Goal: Information Seeking & Learning: Learn about a topic

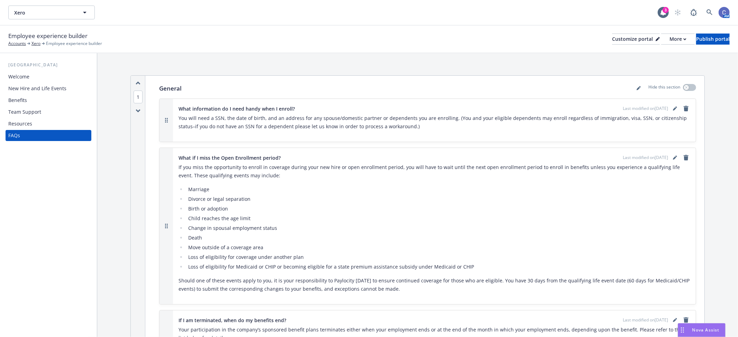
scroll to position [154, 0]
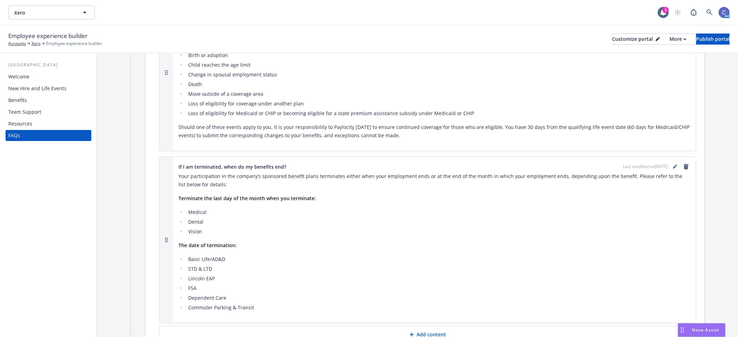
click at [20, 98] on div "Benefits" at bounding box center [17, 100] width 19 height 11
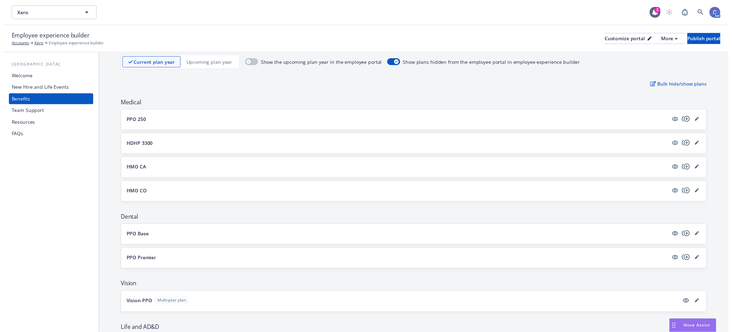
scroll to position [38, 0]
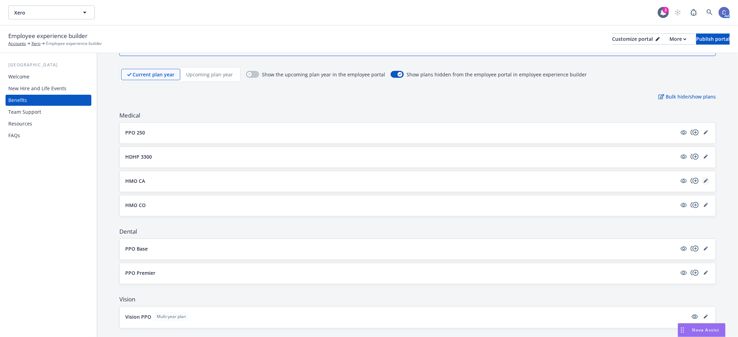
click at [702, 184] on link "editPencil" at bounding box center [706, 181] width 8 height 8
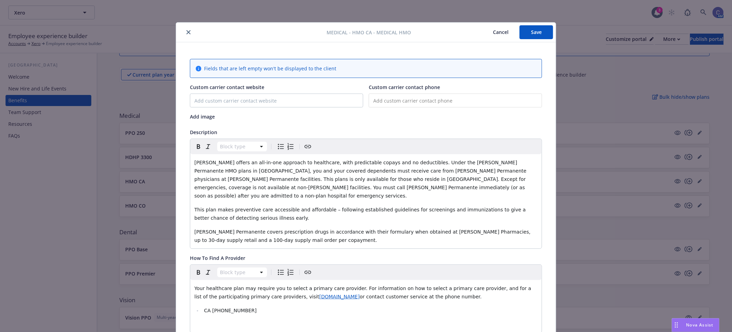
scroll to position [21, 0]
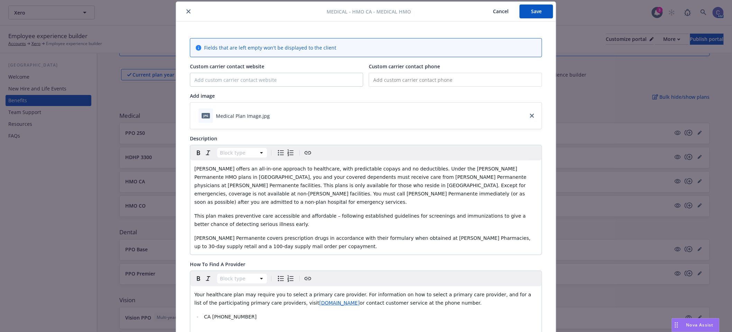
click at [500, 13] on button "Cancel" at bounding box center [501, 11] width 38 height 14
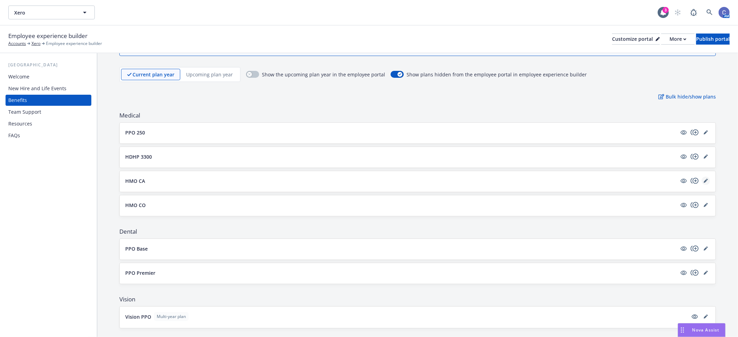
click at [704, 180] on icon "editPencil" at bounding box center [706, 181] width 4 height 4
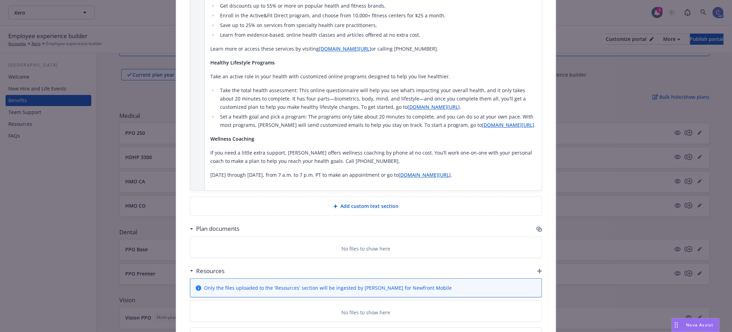
scroll to position [713, 0]
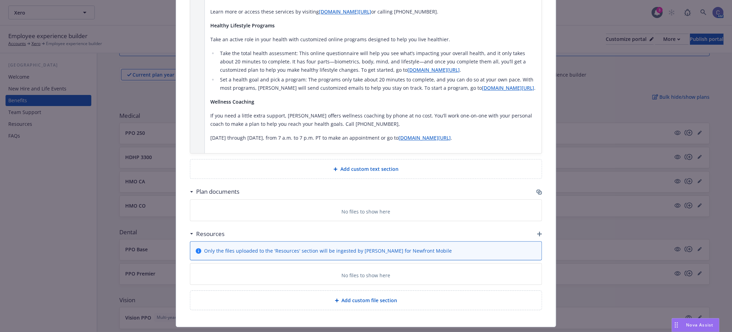
click at [538, 191] on icon "button" at bounding box center [540, 192] width 4 height 3
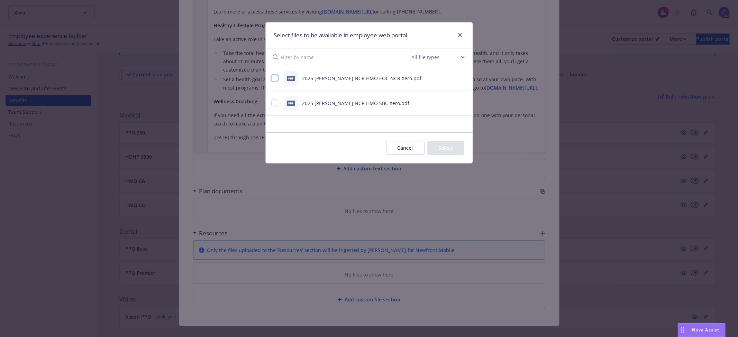
click at [276, 79] on input "checkbox" at bounding box center [274, 78] width 7 height 7
checkbox input "true"
click at [274, 104] on input "checkbox" at bounding box center [274, 103] width 7 height 7
checkbox input "true"
click at [436, 142] on button "Select 2 files" at bounding box center [438, 148] width 52 height 14
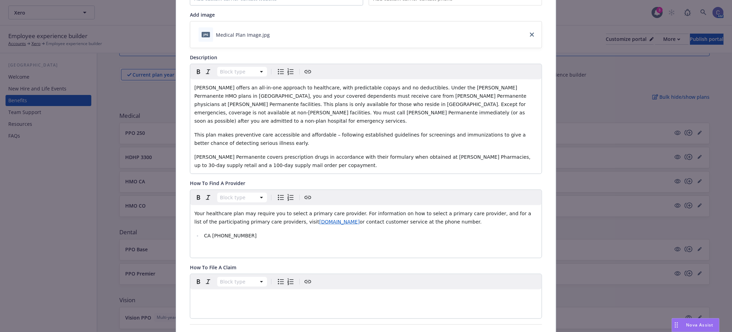
scroll to position [0, 0]
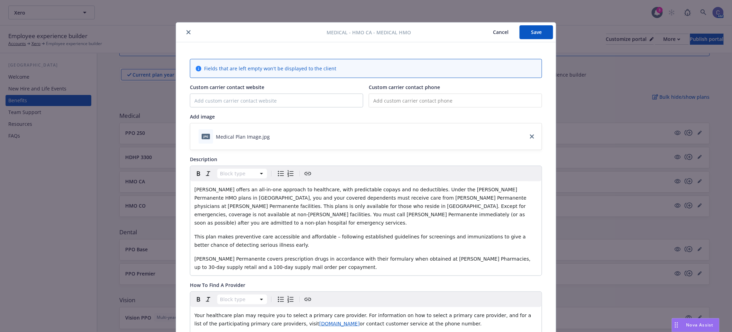
click at [527, 33] on button "Save" at bounding box center [537, 32] width 34 height 14
click at [494, 34] on button "Cancel" at bounding box center [501, 32] width 38 height 14
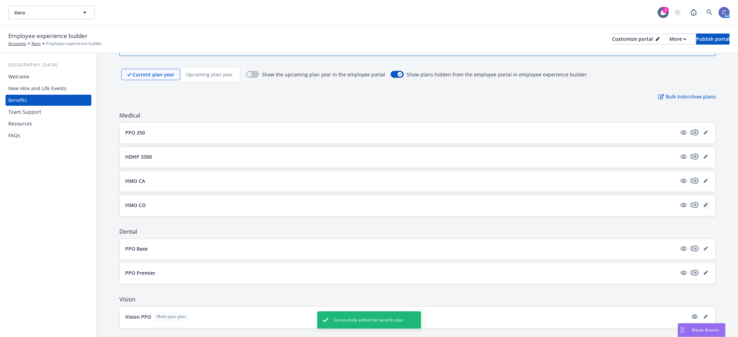
click at [704, 206] on icon "editPencil" at bounding box center [706, 205] width 4 height 4
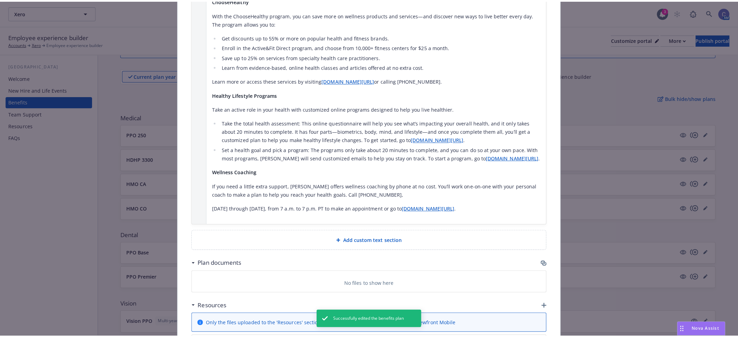
scroll to position [722, 0]
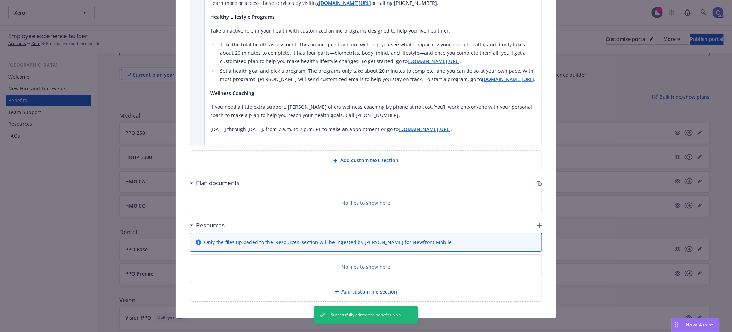
click at [537, 180] on icon "button" at bounding box center [540, 183] width 6 height 6
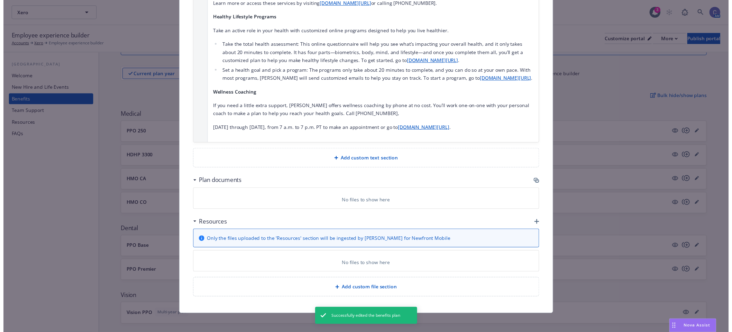
scroll to position [716, 0]
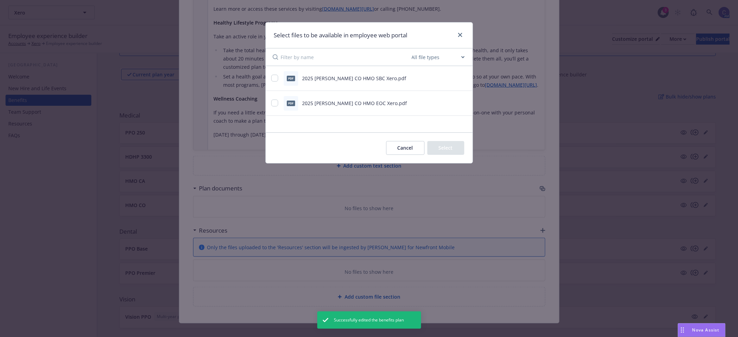
click at [278, 106] on div at bounding box center [275, 103] width 8 height 7
click at [273, 82] on input "checkbox" at bounding box center [274, 78] width 7 height 7
checkbox input "true"
click at [275, 106] on input "checkbox" at bounding box center [274, 103] width 7 height 7
checkbox input "true"
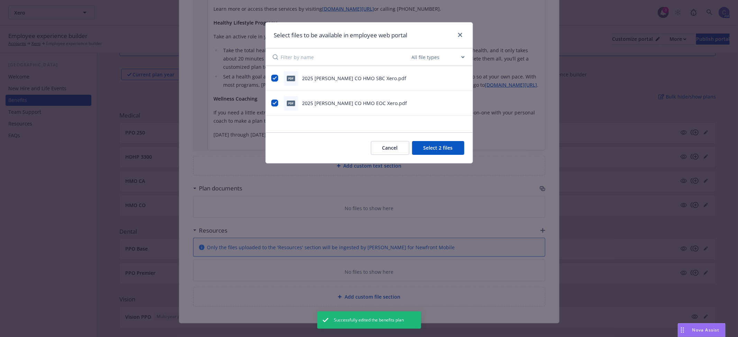
click at [454, 147] on button "Select 2 files" at bounding box center [438, 148] width 52 height 14
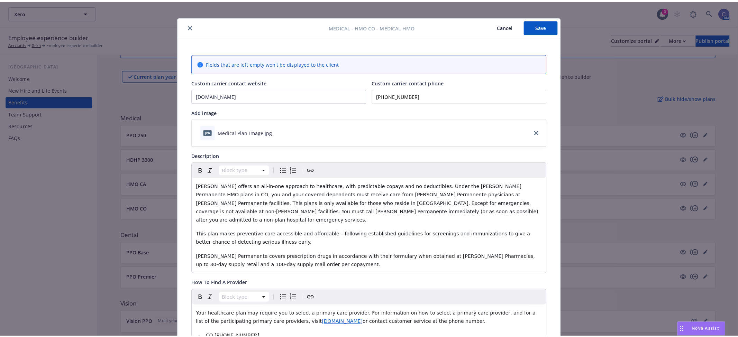
scroll to position [0, 0]
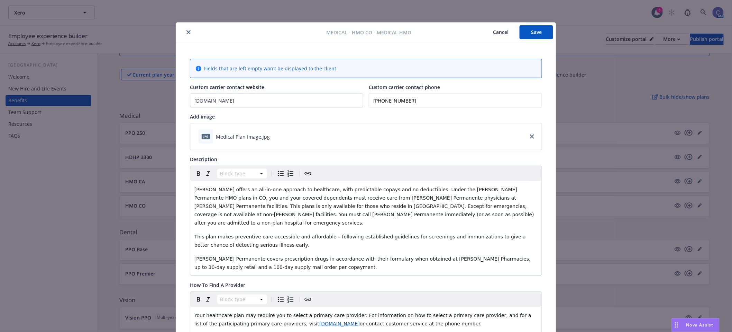
click at [523, 36] on button "Save" at bounding box center [537, 32] width 34 height 14
click at [496, 35] on button "Cancel" at bounding box center [501, 32] width 38 height 14
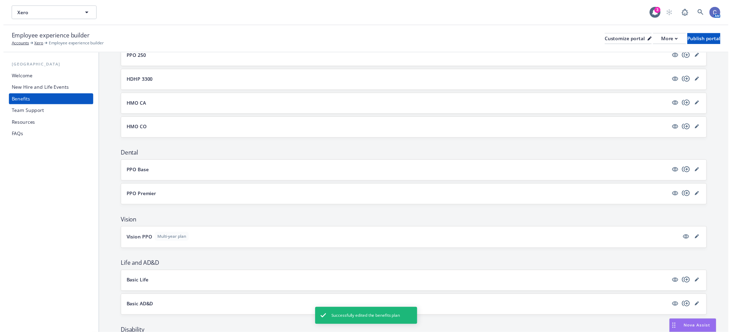
scroll to position [154, 0]
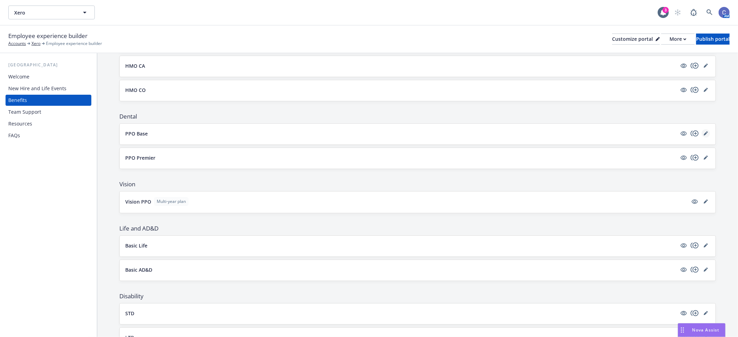
click at [704, 135] on icon "editPencil" at bounding box center [706, 134] width 4 height 4
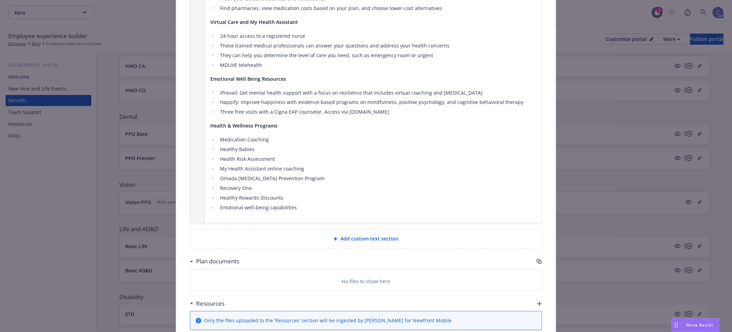
scroll to position [537, 0]
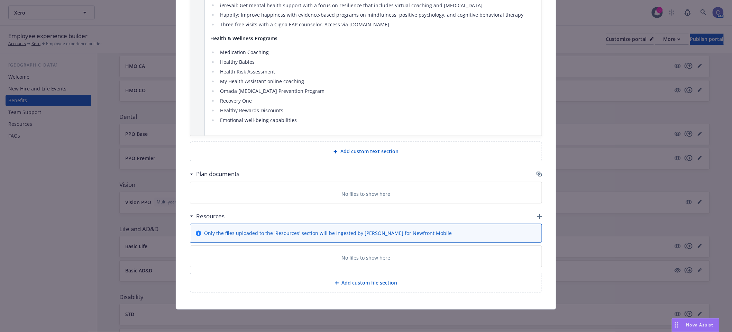
click at [537, 174] on icon "button" at bounding box center [540, 174] width 6 height 6
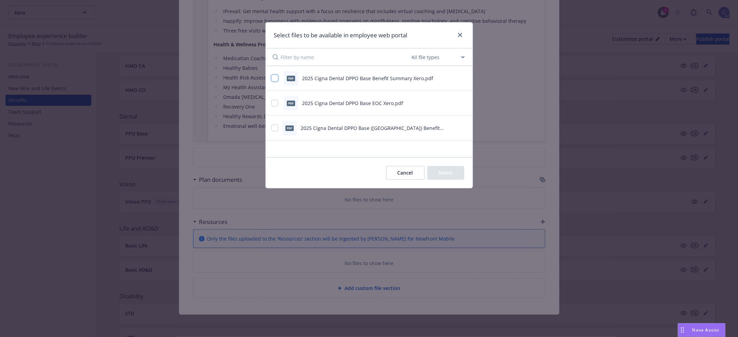
click at [273, 76] on input "checkbox" at bounding box center [274, 78] width 7 height 7
checkbox input "true"
click at [274, 108] on div "pdf 2025 Cigna Dental DPPO Base EOC Xero.pdf" at bounding box center [360, 103] width 179 height 15
click at [274, 105] on input "checkbox" at bounding box center [274, 103] width 7 height 7
checkbox input "true"
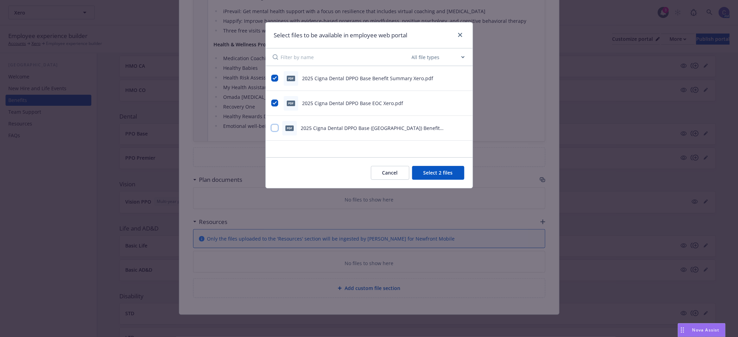
click at [276, 129] on input "checkbox" at bounding box center [274, 128] width 7 height 7
checkbox input "true"
click at [450, 173] on button "Select 3 files" at bounding box center [438, 173] width 52 height 14
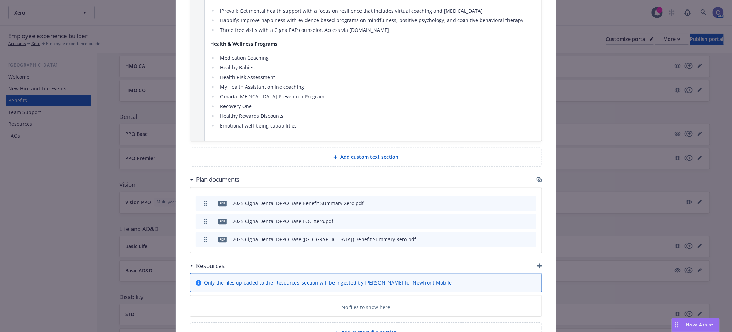
scroll to position [0, 0]
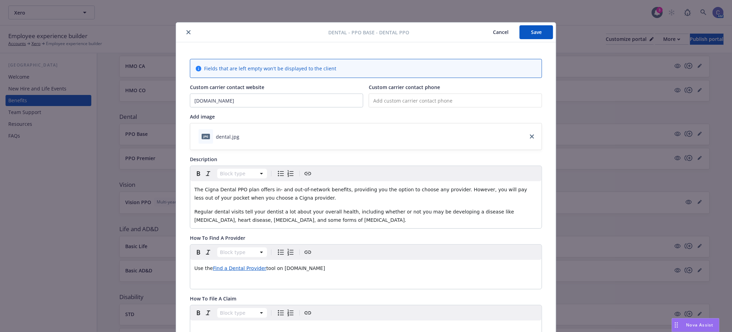
click at [520, 38] on button "Save" at bounding box center [537, 32] width 34 height 14
click at [493, 35] on button "Cancel" at bounding box center [501, 32] width 38 height 14
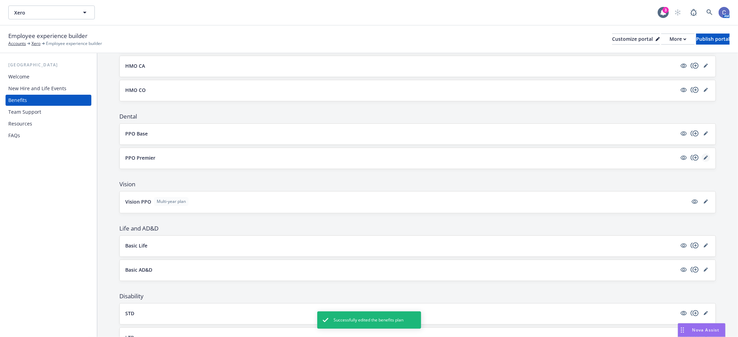
click at [704, 160] on icon "editPencil" at bounding box center [706, 158] width 4 height 4
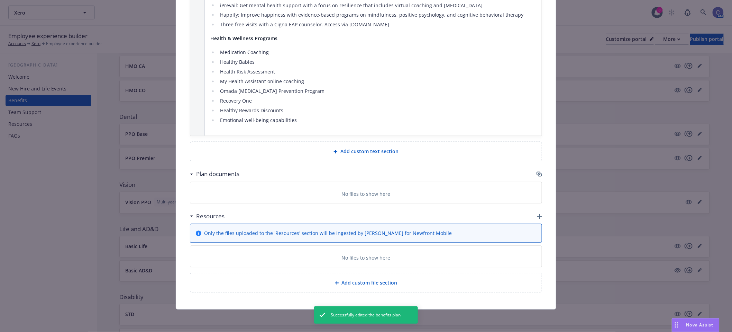
click at [538, 174] on icon "button" at bounding box center [539, 173] width 4 height 3
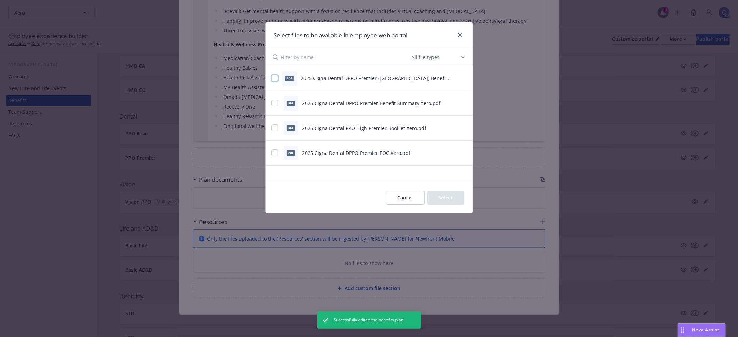
click at [275, 77] on input "checkbox" at bounding box center [274, 78] width 7 height 7
checkbox input "true"
click at [274, 102] on input "checkbox" at bounding box center [274, 103] width 7 height 7
checkbox input "true"
click at [271, 120] on div "pdf 2025 Cigna Dental PPO High Premier Booklet Xero.pdf" at bounding box center [369, 128] width 207 height 25
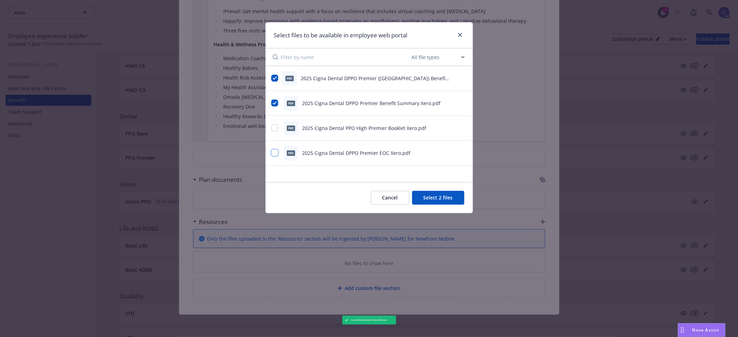
click at [272, 152] on input "checkbox" at bounding box center [274, 153] width 7 height 7
checkbox input "true"
click at [274, 128] on input "checkbox" at bounding box center [274, 128] width 7 height 7
checkbox input "true"
drag, startPoint x: 433, startPoint y: 202, endPoint x: 437, endPoint y: 195, distance: 8.4
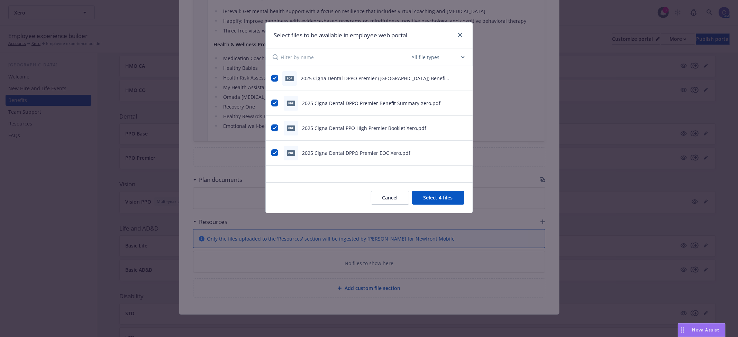
click at [433, 201] on button "Select 4 files" at bounding box center [438, 198] width 52 height 14
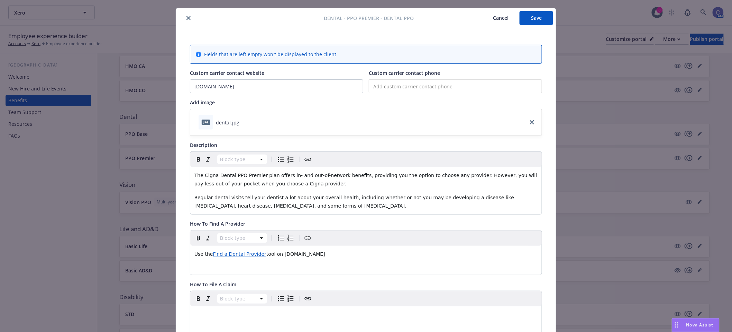
scroll to position [0, 0]
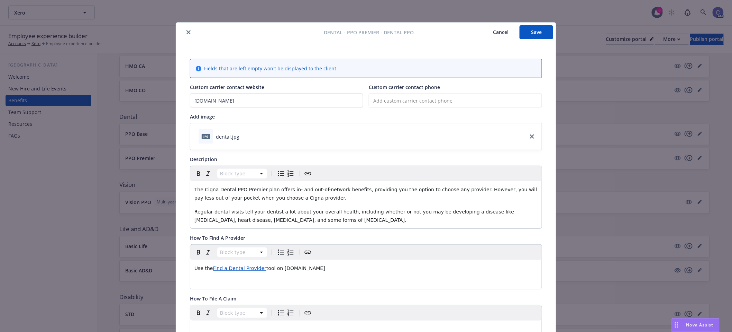
click at [535, 32] on button "Save" at bounding box center [537, 32] width 34 height 14
click at [497, 33] on button "Cancel" at bounding box center [501, 32] width 38 height 14
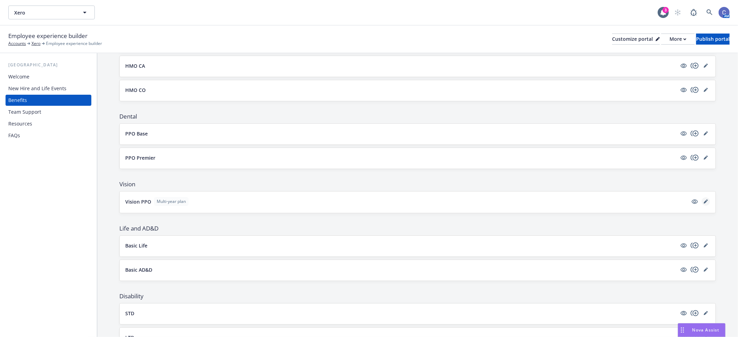
click at [702, 204] on link "editPencil" at bounding box center [706, 202] width 8 height 8
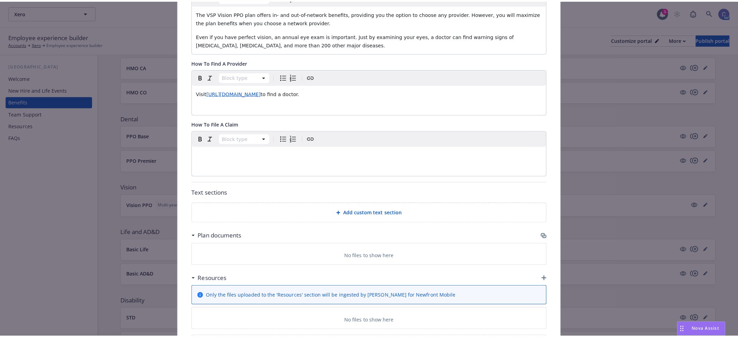
scroll to position [259, 0]
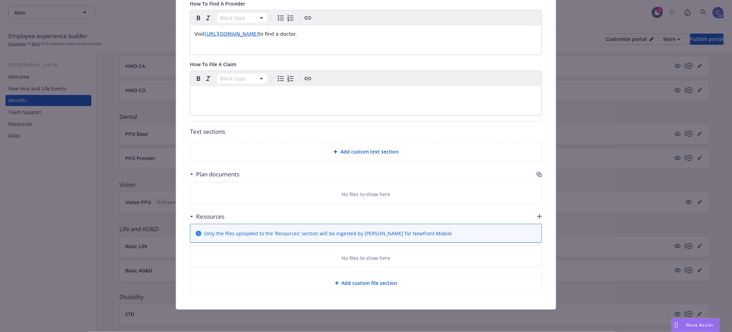
click at [537, 175] on icon "button" at bounding box center [540, 175] width 6 height 6
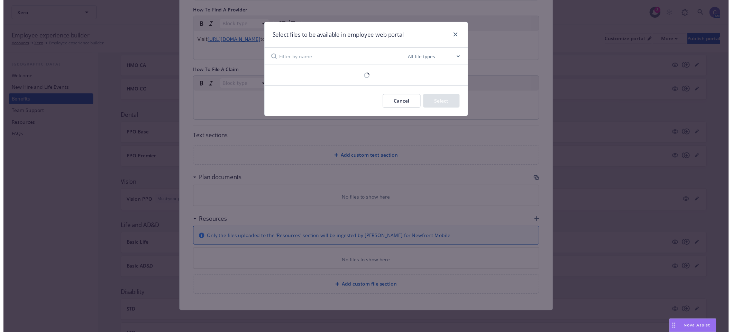
scroll to position [253, 0]
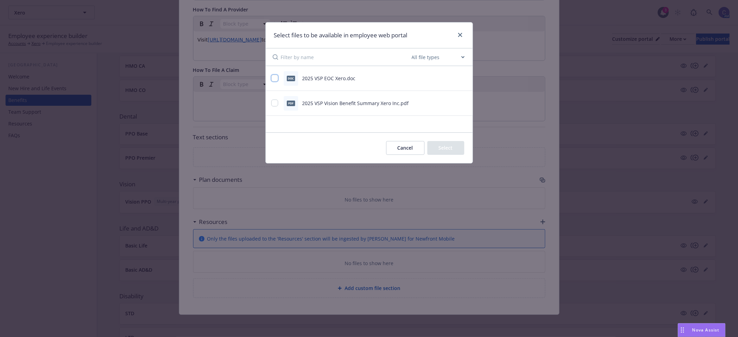
click at [274, 78] on input "checkbox" at bounding box center [274, 78] width 7 height 7
checkbox input "true"
click at [279, 104] on div at bounding box center [275, 103] width 8 height 7
click at [274, 105] on input "checkbox" at bounding box center [274, 103] width 7 height 7
checkbox input "true"
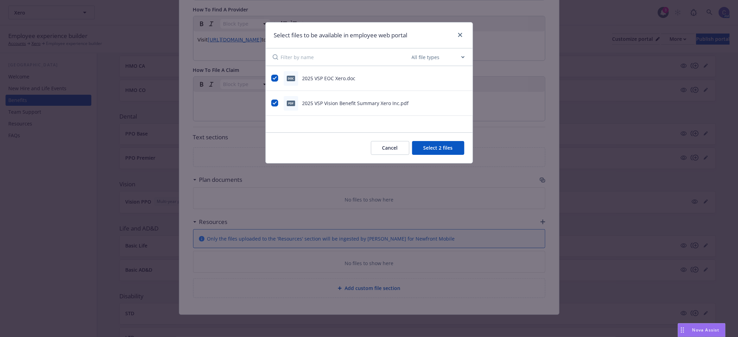
click at [440, 151] on button "Select 2 files" at bounding box center [438, 148] width 52 height 14
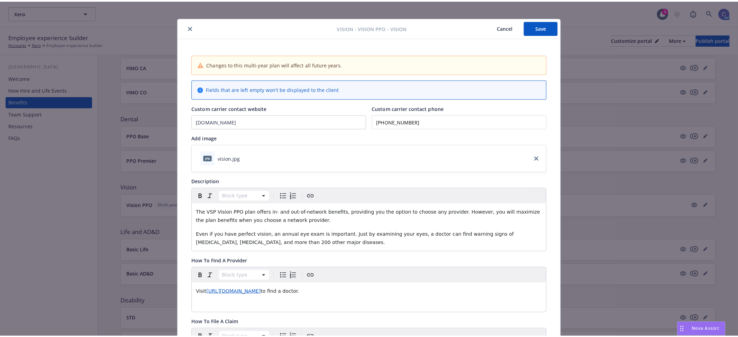
scroll to position [0, 0]
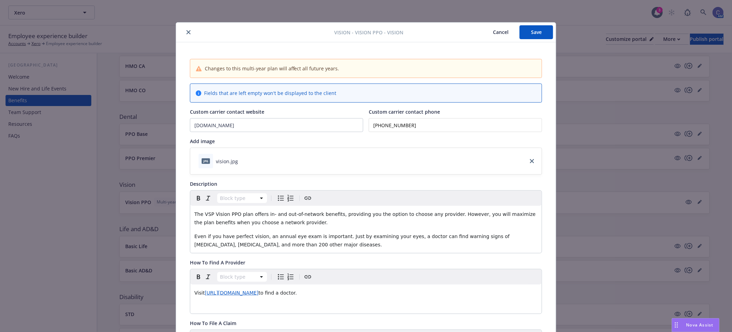
click at [532, 33] on button "Save" at bounding box center [537, 32] width 34 height 14
click at [494, 35] on button "Cancel" at bounding box center [501, 32] width 38 height 14
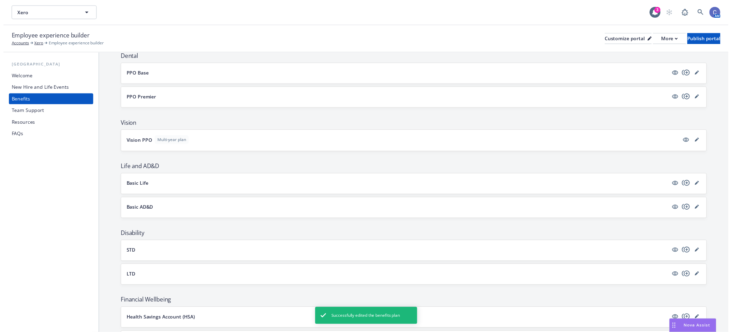
scroll to position [192, 0]
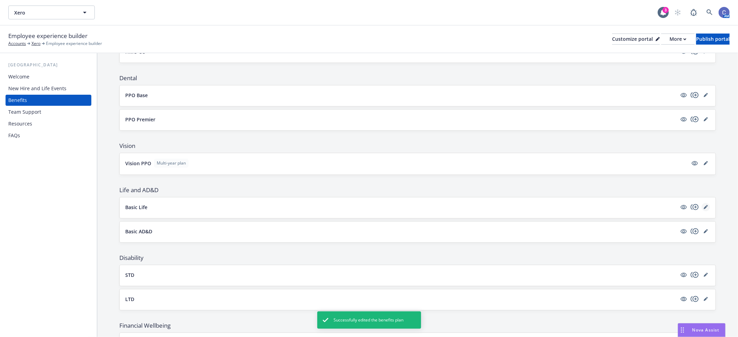
click at [704, 207] on icon "editPencil" at bounding box center [705, 207] width 3 height 3
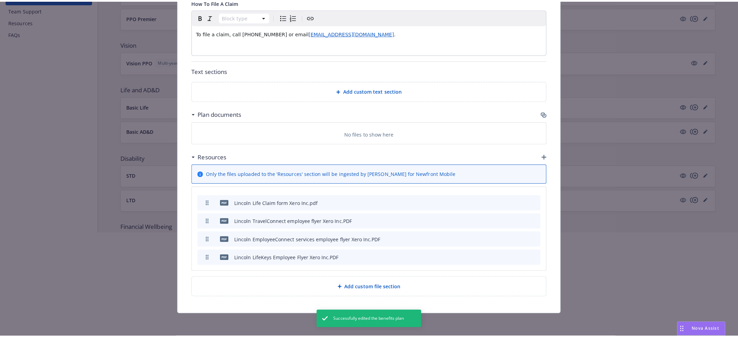
scroll to position [62, 0]
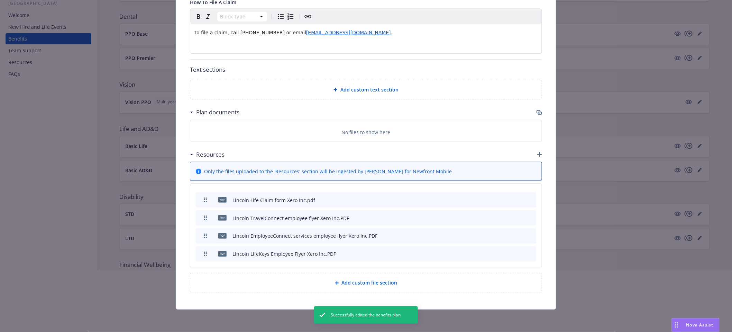
click at [537, 112] on icon "button" at bounding box center [539, 111] width 4 height 3
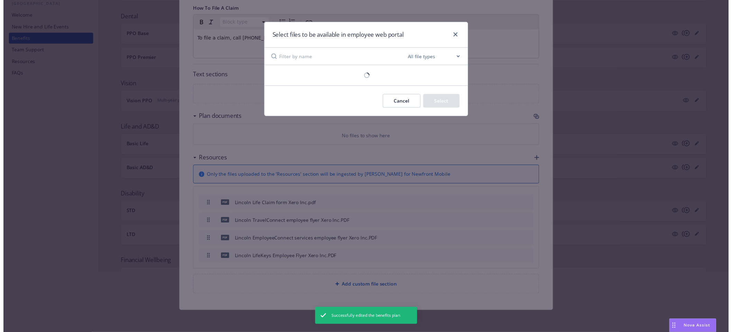
scroll to position [324, 0]
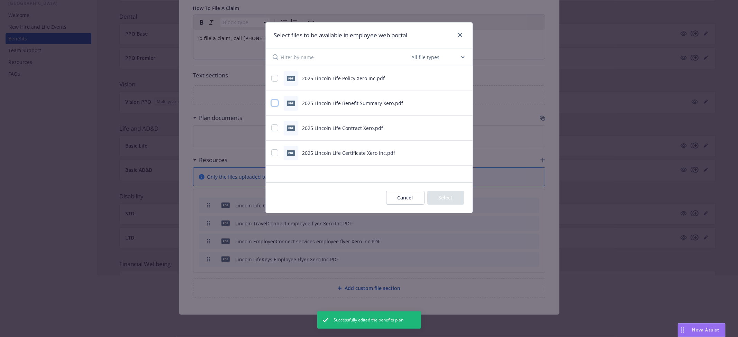
click at [275, 106] on input "checkbox" at bounding box center [274, 103] width 7 height 7
checkbox input "true"
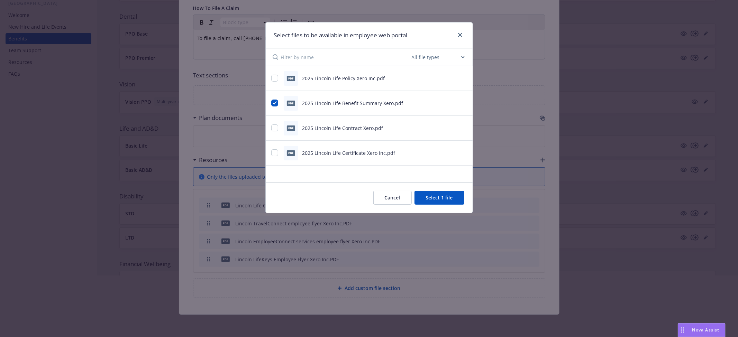
click at [275, 146] on div "pdf 2025 Lincoln Life Certificate Xero Inc.pdf" at bounding box center [360, 153] width 179 height 15
click at [274, 154] on input "checkbox" at bounding box center [274, 153] width 7 height 7
checkbox input "true"
click at [442, 195] on button "Select 2 files" at bounding box center [438, 198] width 52 height 14
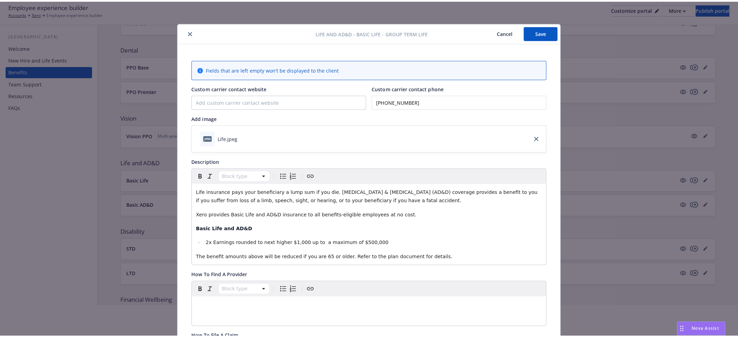
scroll to position [0, 0]
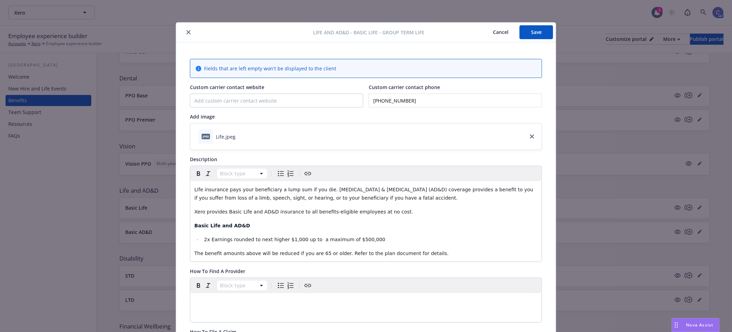
click at [529, 33] on button "Save" at bounding box center [537, 32] width 34 height 14
click at [486, 31] on button "Cancel" at bounding box center [501, 32] width 38 height 14
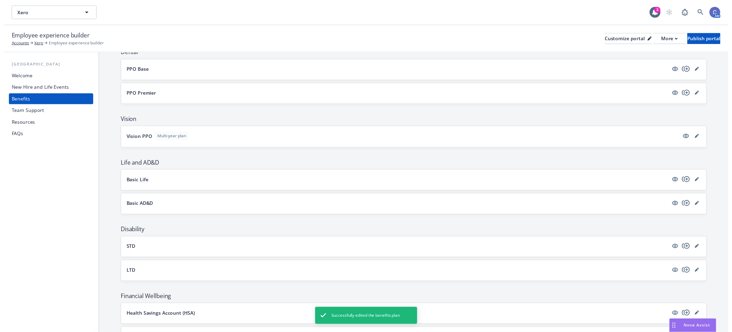
scroll to position [231, 0]
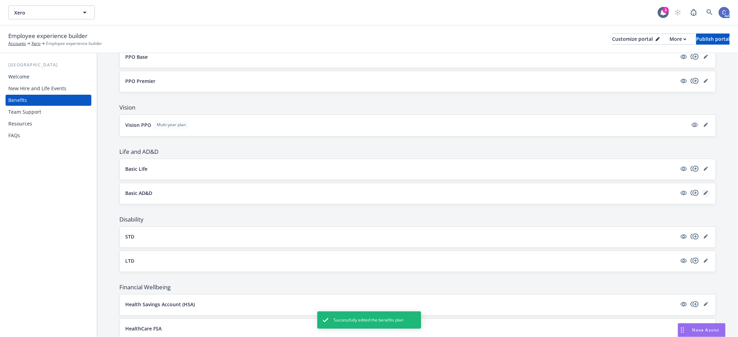
click at [704, 195] on link "editPencil" at bounding box center [706, 193] width 8 height 8
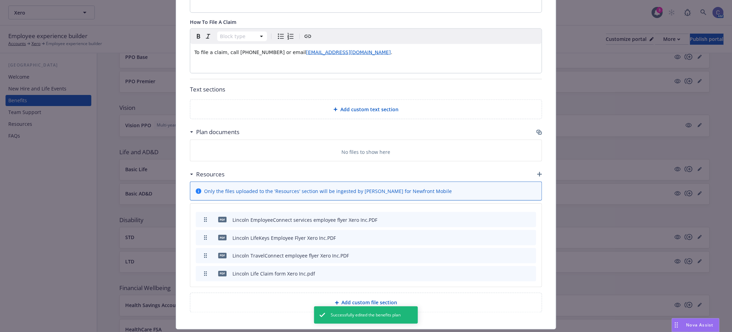
scroll to position [329, 0]
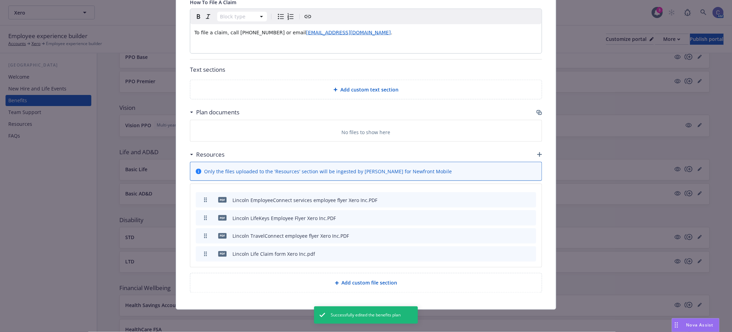
click at [537, 114] on icon "button" at bounding box center [540, 113] width 6 height 6
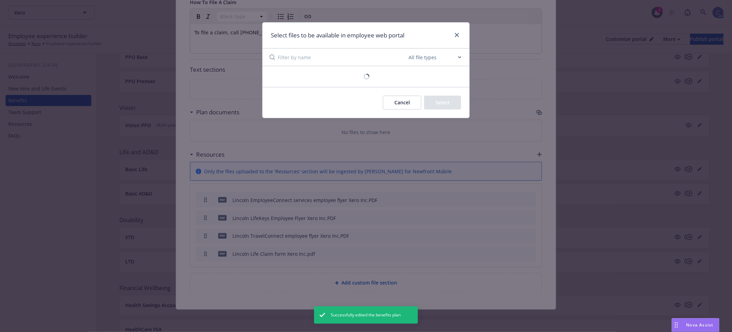
scroll to position [324, 0]
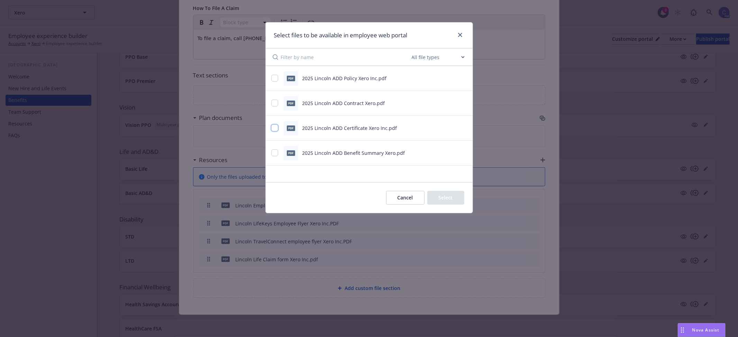
click at [276, 130] on input "checkbox" at bounding box center [274, 128] width 7 height 7
checkbox input "true"
click at [276, 155] on input "checkbox" at bounding box center [274, 153] width 7 height 7
checkbox input "true"
click at [450, 203] on button "Select 2 files" at bounding box center [438, 198] width 52 height 14
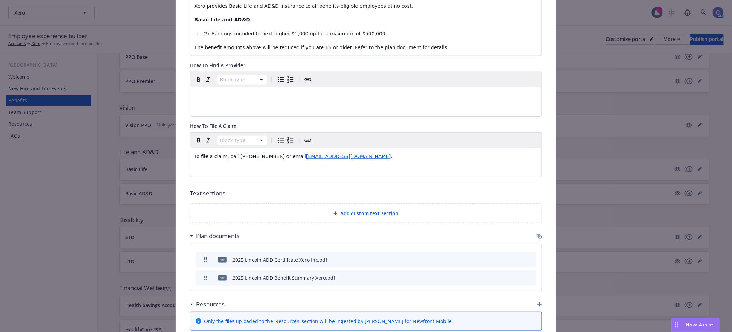
scroll to position [0, 0]
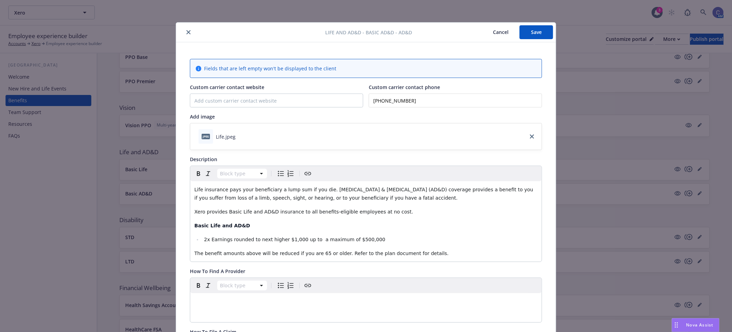
click at [548, 37] on button "Save" at bounding box center [537, 32] width 34 height 14
click at [489, 34] on button "Cancel" at bounding box center [501, 32] width 38 height 14
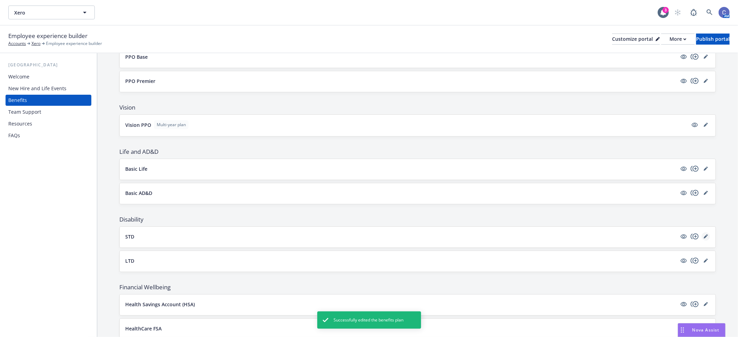
click at [704, 236] on icon "editPencil" at bounding box center [706, 237] width 4 height 4
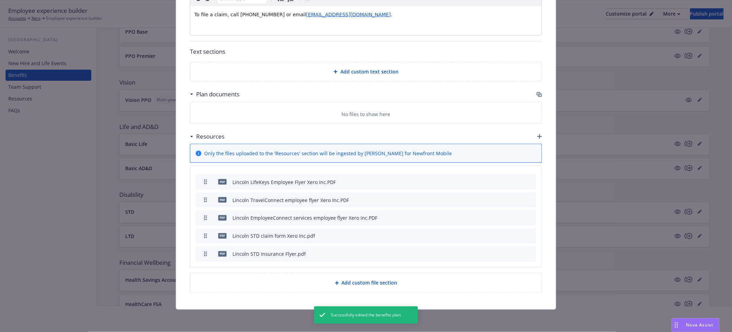
scroll to position [38, 0]
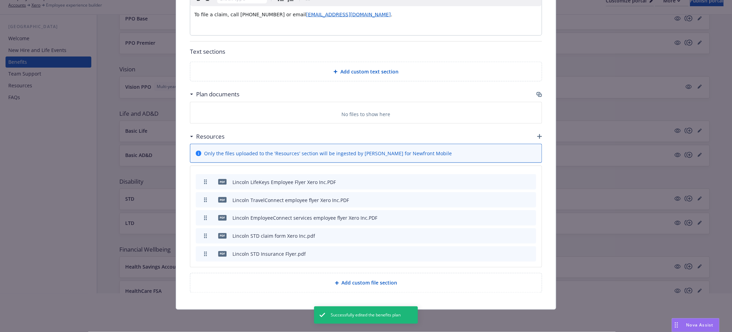
click at [537, 96] on icon "button" at bounding box center [540, 95] width 6 height 6
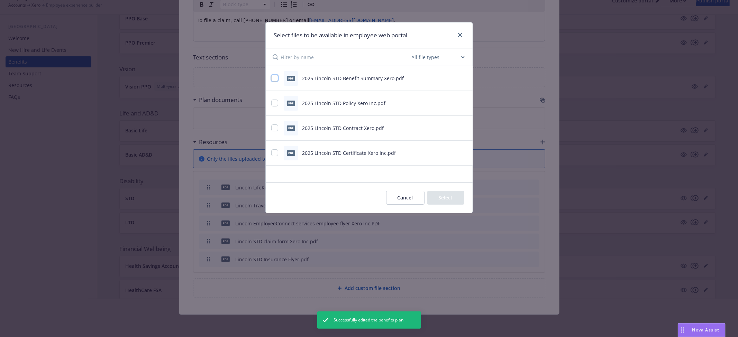
click at [276, 76] on input "checkbox" at bounding box center [274, 78] width 7 height 7
checkbox input "true"
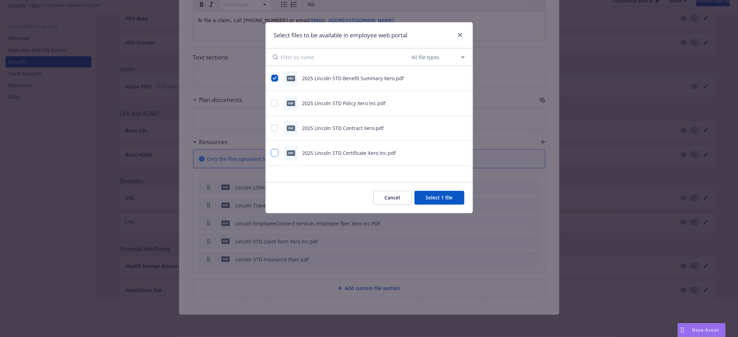
click at [274, 152] on input "checkbox" at bounding box center [274, 153] width 7 height 7
checkbox input "true"
click at [434, 200] on button "Select 2 files" at bounding box center [438, 198] width 52 height 14
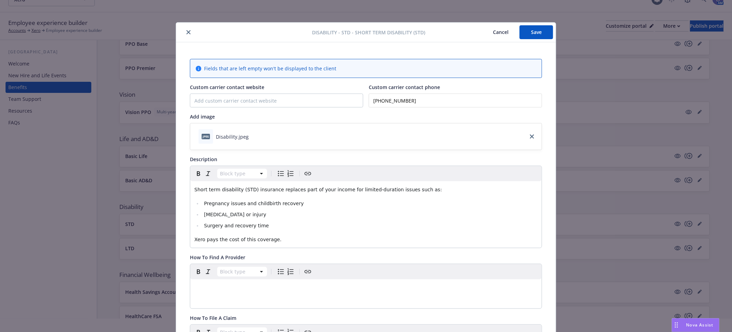
scroll to position [0, 0]
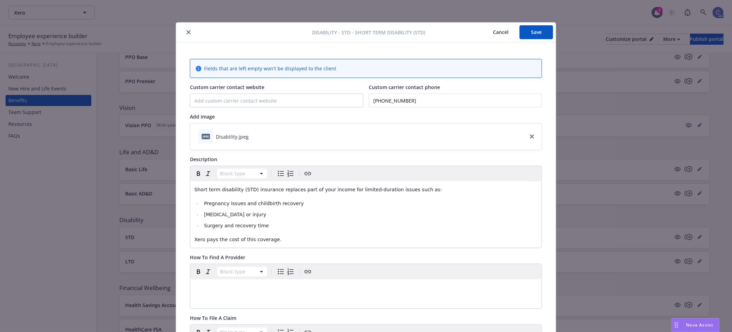
click at [531, 34] on button "Save" at bounding box center [537, 32] width 34 height 14
click at [493, 35] on button "Cancel" at bounding box center [501, 32] width 38 height 14
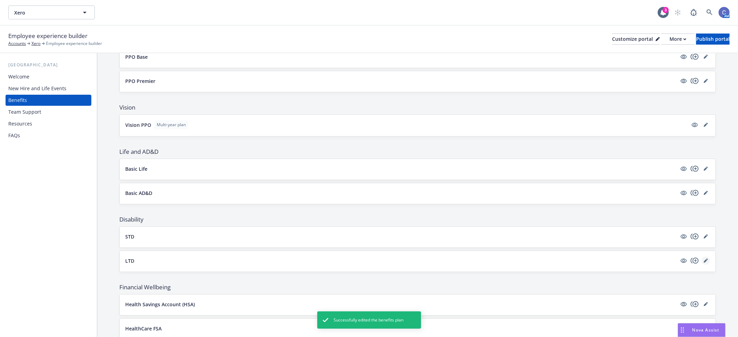
click at [704, 262] on icon "editPencil" at bounding box center [706, 261] width 4 height 4
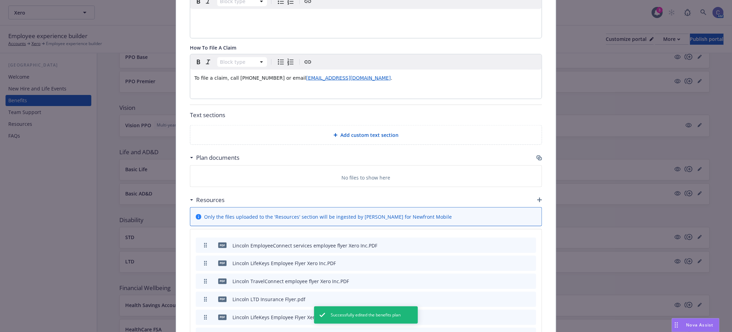
scroll to position [290, 0]
click at [537, 158] on icon "button" at bounding box center [539, 156] width 4 height 3
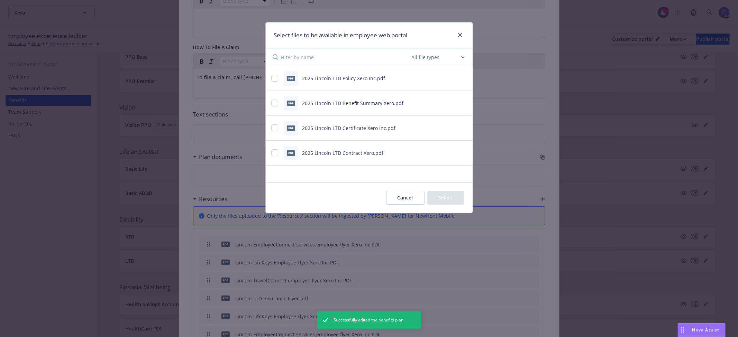
click at [270, 103] on div "pdf 2025 Lincoln LTD Benefit Summary Xero.pdf" at bounding box center [369, 103] width 207 height 25
click at [275, 130] on input "checkbox" at bounding box center [274, 128] width 7 height 7
checkbox input "true"
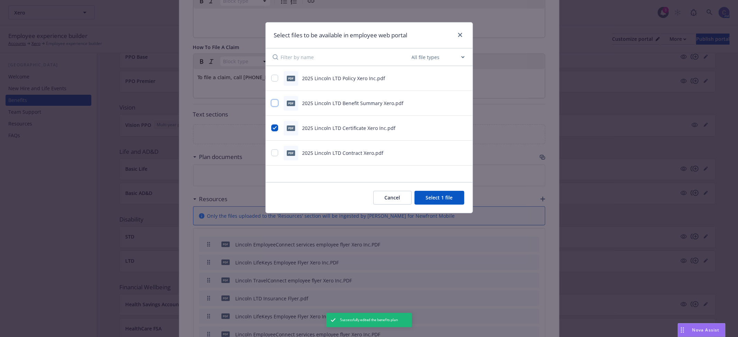
click at [277, 104] on input "checkbox" at bounding box center [274, 103] width 7 height 7
checkbox input "true"
click at [459, 202] on button "Select 2 files" at bounding box center [438, 198] width 52 height 14
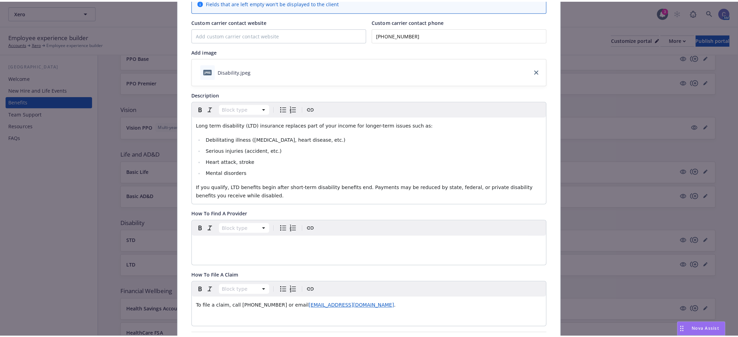
scroll to position [0, 0]
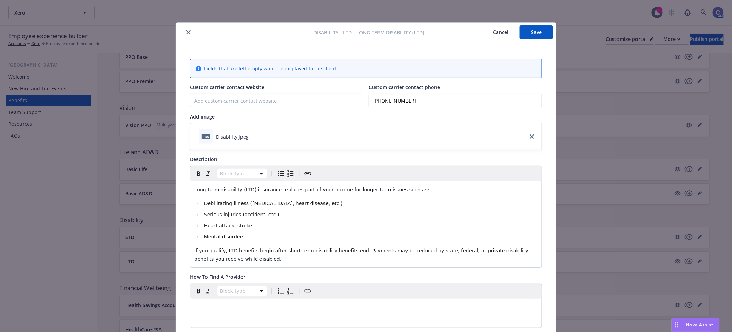
click at [545, 39] on div "Disability - LTD - Long Term Disability (LTD) Cancel Save" at bounding box center [366, 32] width 380 height 20
click at [542, 38] on button "Save" at bounding box center [537, 32] width 34 height 14
click at [500, 32] on button "Cancel" at bounding box center [501, 32] width 38 height 14
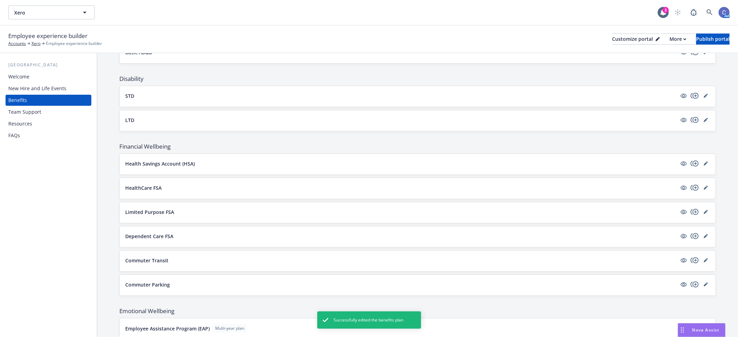
scroll to position [385, 0]
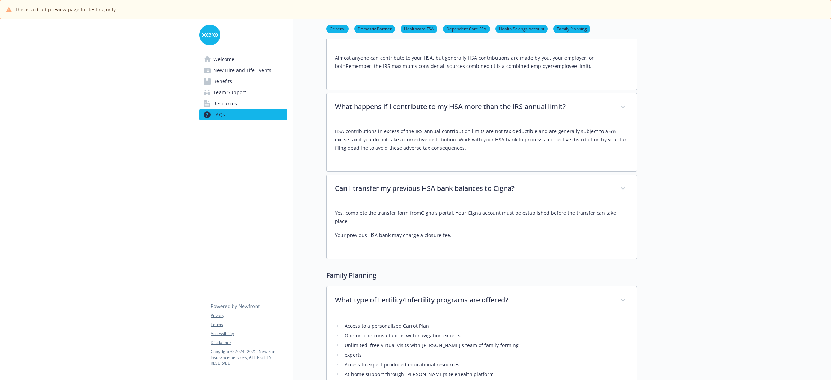
click at [220, 81] on span "Benefits" at bounding box center [222, 81] width 19 height 11
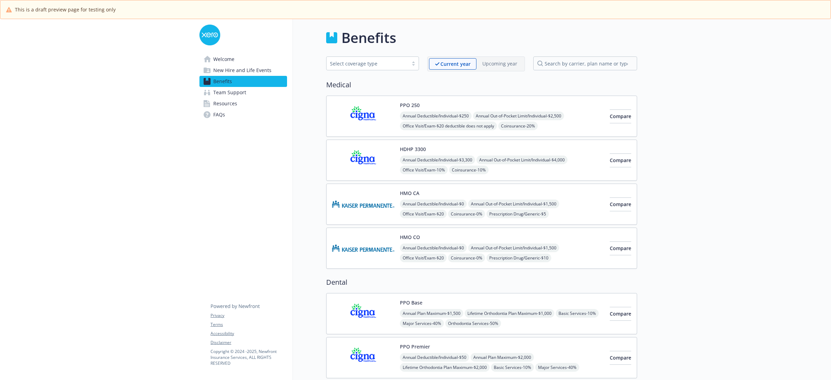
click at [360, 204] on img at bounding box center [363, 203] width 62 height 29
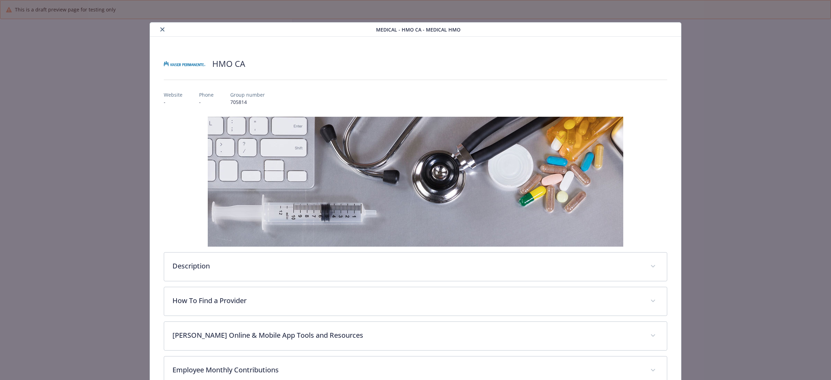
click at [162, 31] on icon "close" at bounding box center [162, 29] width 4 height 4
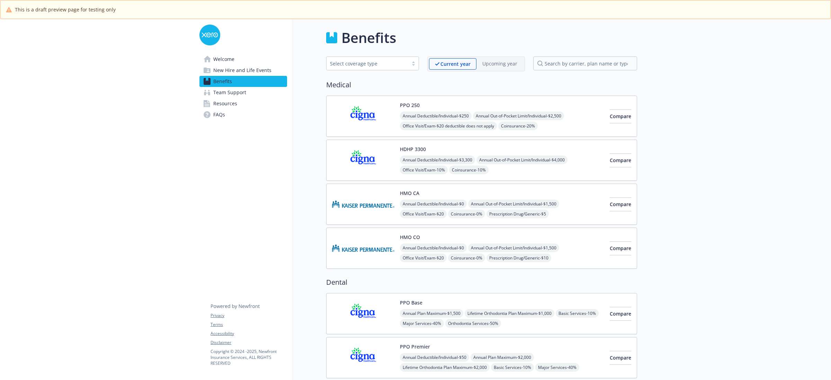
click at [346, 205] on img at bounding box center [363, 203] width 62 height 29
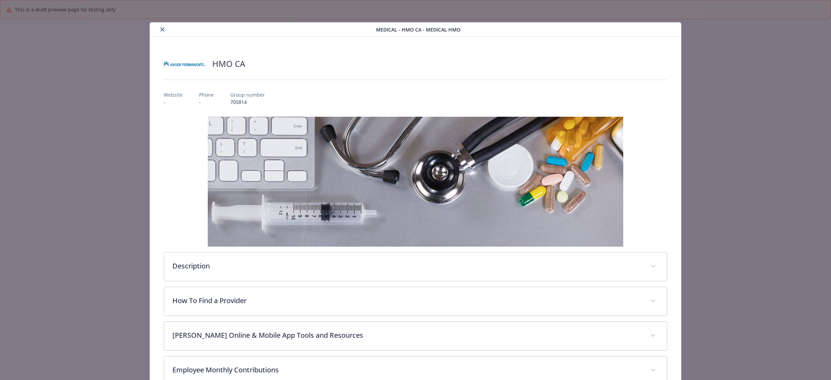
click at [163, 28] on icon "close" at bounding box center [162, 29] width 4 height 4
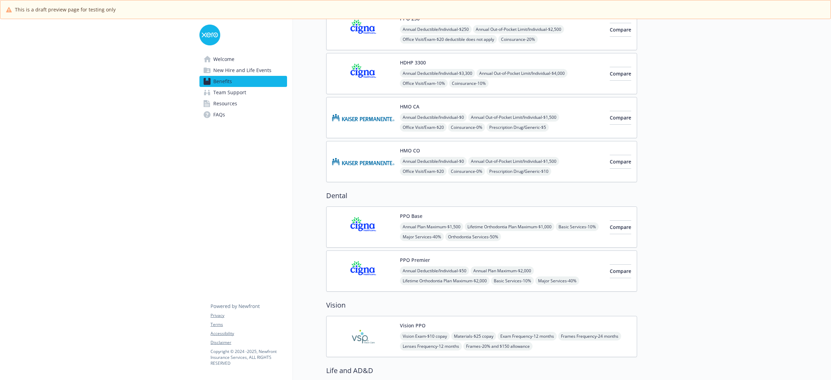
click at [371, 223] on img at bounding box center [363, 226] width 62 height 29
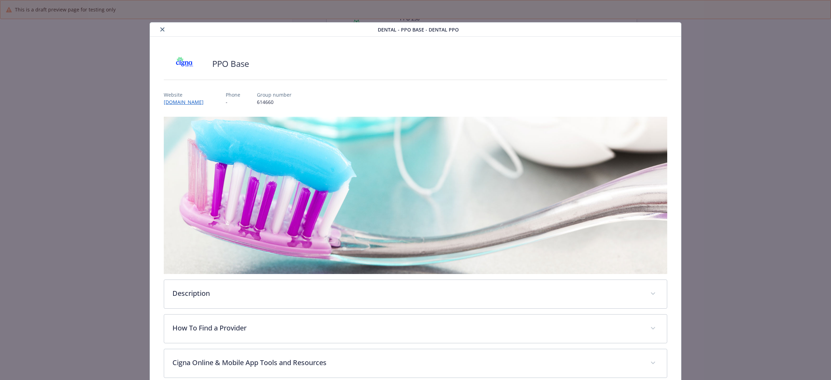
click at [160, 25] on button "close" at bounding box center [162, 29] width 8 height 8
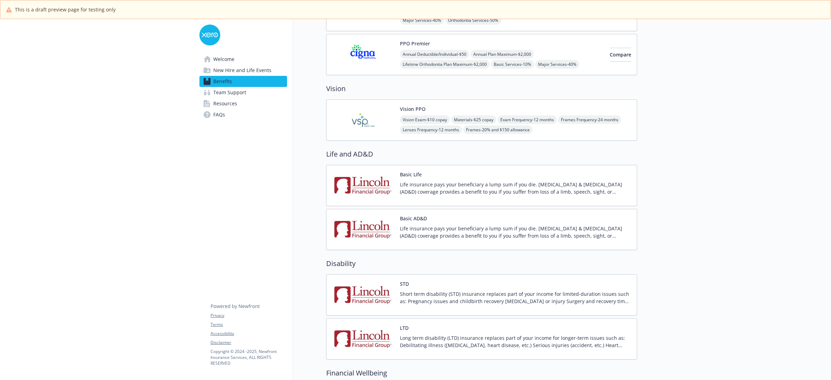
click at [362, 124] on img at bounding box center [363, 119] width 62 height 29
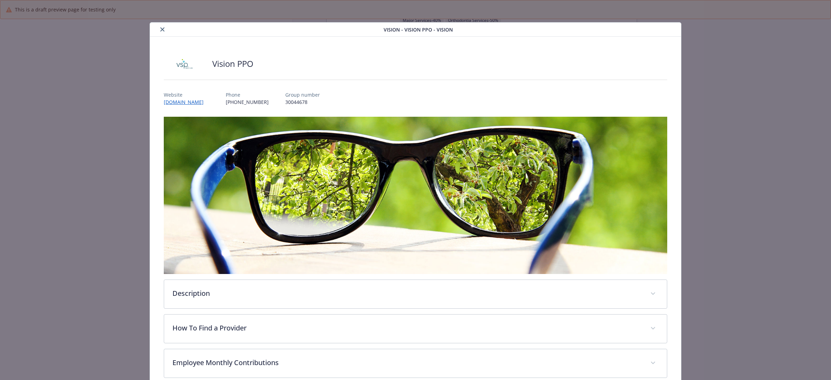
click at [157, 30] on div "details for plan Vision - Vision PPO - Vision" at bounding box center [268, 29] width 231 height 8
click at [161, 28] on icon "close" at bounding box center [162, 29] width 4 height 4
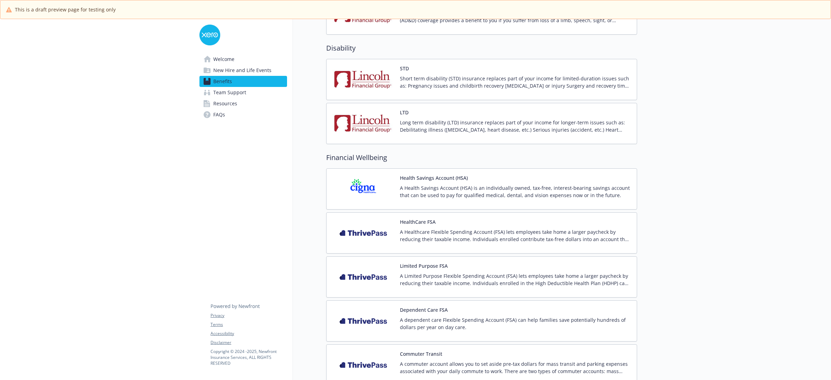
scroll to position [606, 0]
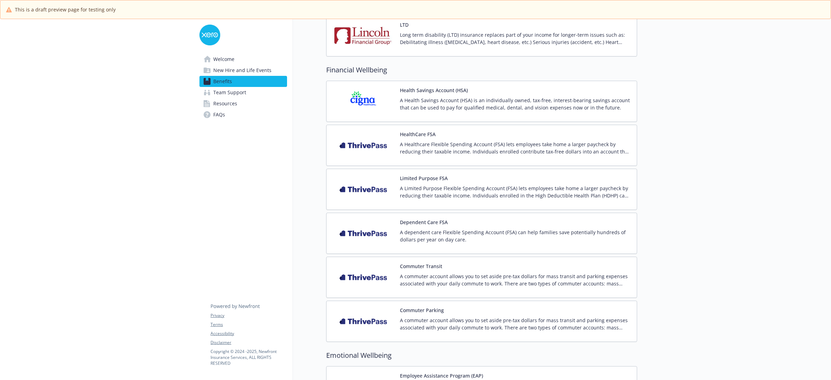
click at [363, 104] on img at bounding box center [363, 101] width 62 height 29
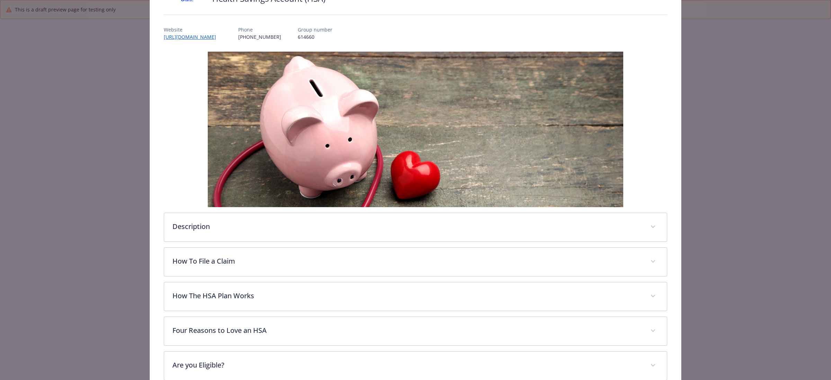
scroll to position [140, 0]
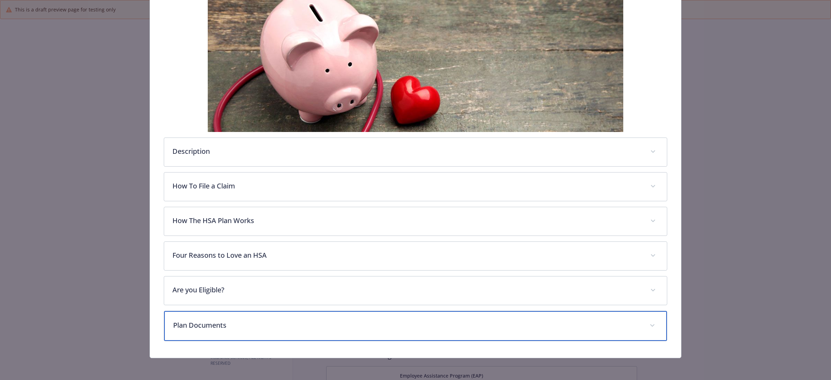
click at [329, 322] on p "Plan Documents" at bounding box center [407, 325] width 468 height 10
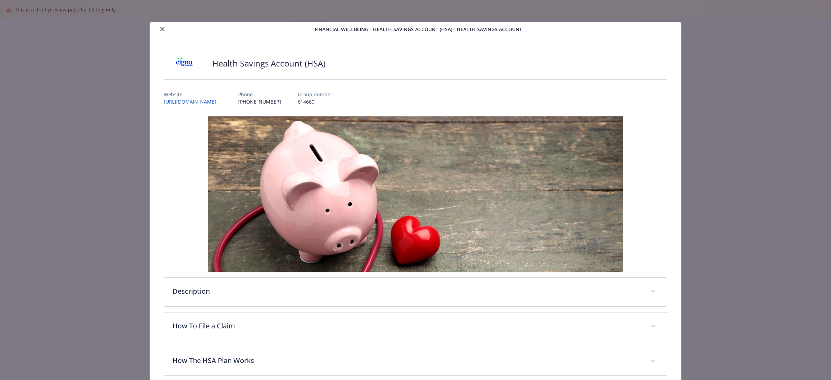
scroll to position [0, 0]
click at [162, 28] on icon "close" at bounding box center [162, 29] width 4 height 4
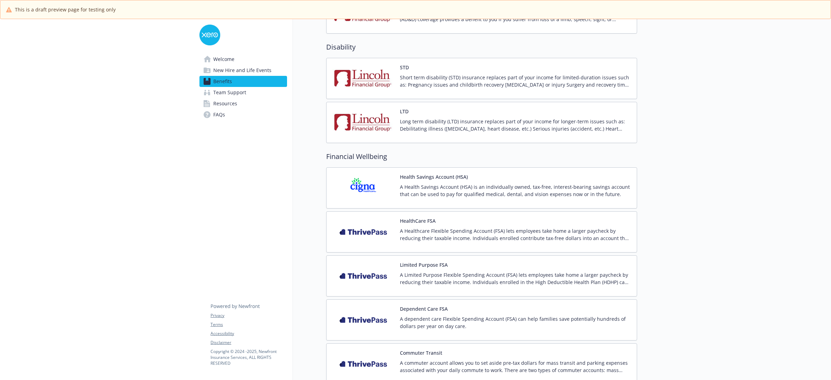
click at [457, 81] on p "Short term disability (STD) insurance replaces part of your income for limited-…" at bounding box center [515, 81] width 231 height 15
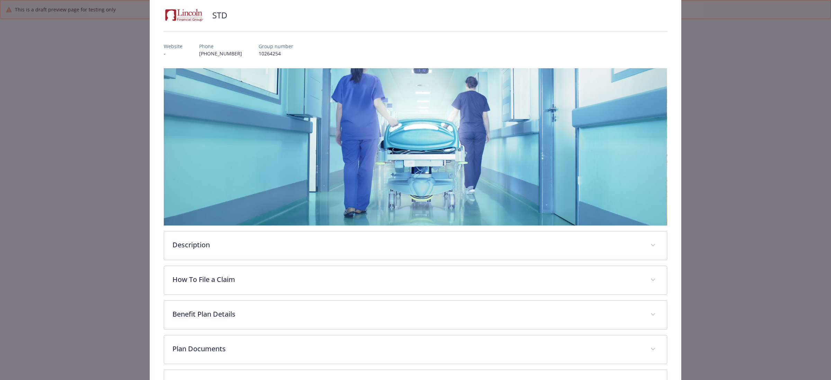
scroll to position [106, 0]
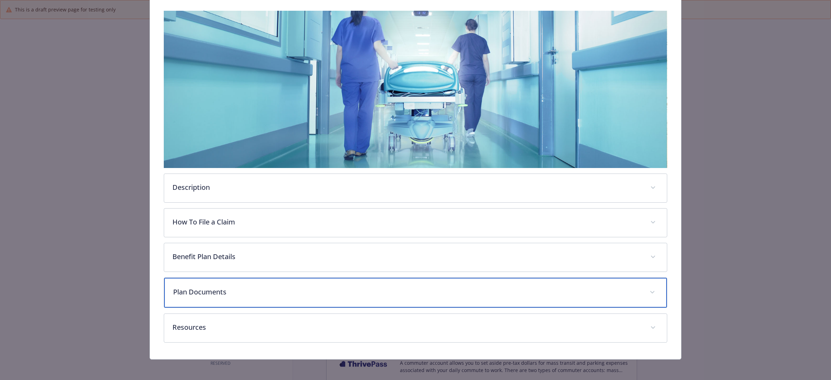
click at [229, 296] on div "Plan Documents" at bounding box center [415, 293] width 503 height 30
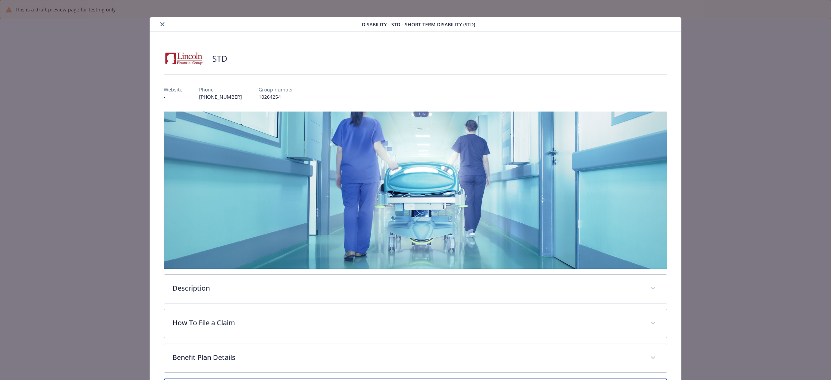
scroll to position [0, 0]
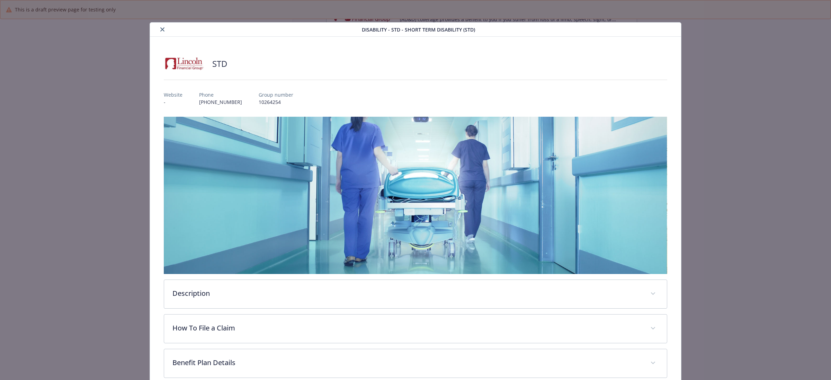
drag, startPoint x: 161, startPoint y: 30, endPoint x: 164, endPoint y: 28, distance: 3.7
click at [162, 28] on icon "close" at bounding box center [162, 29] width 4 height 4
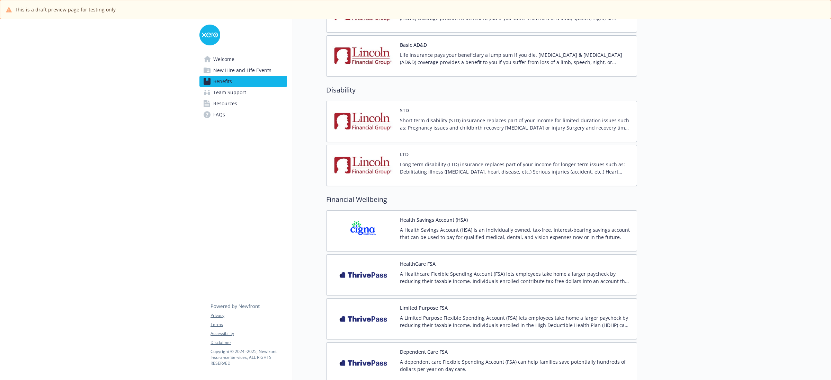
scroll to position [476, 0]
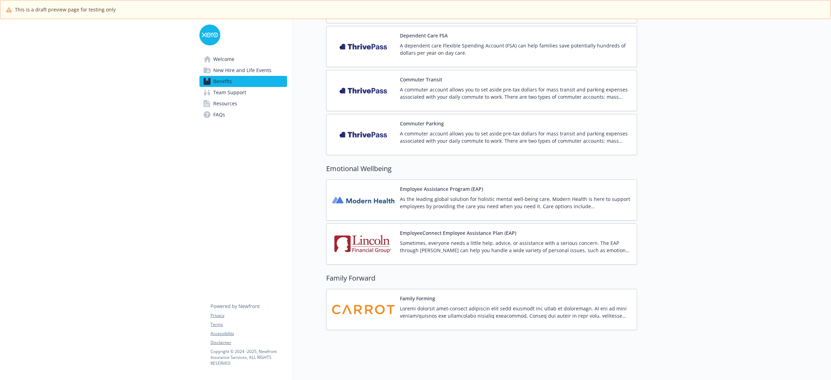
click at [552, 305] on p at bounding box center [515, 312] width 231 height 15
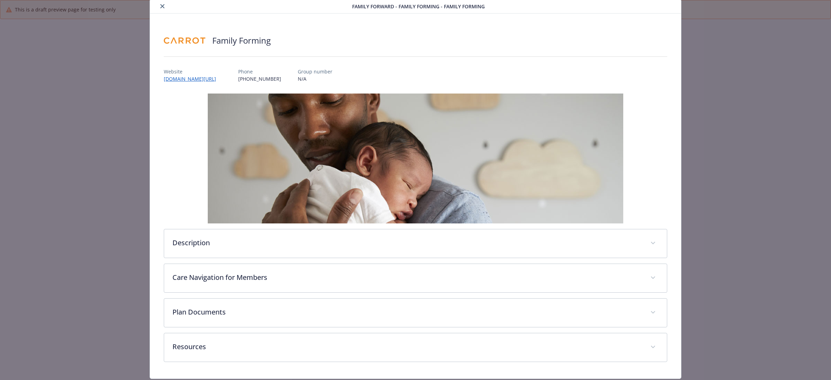
scroll to position [45, 0]
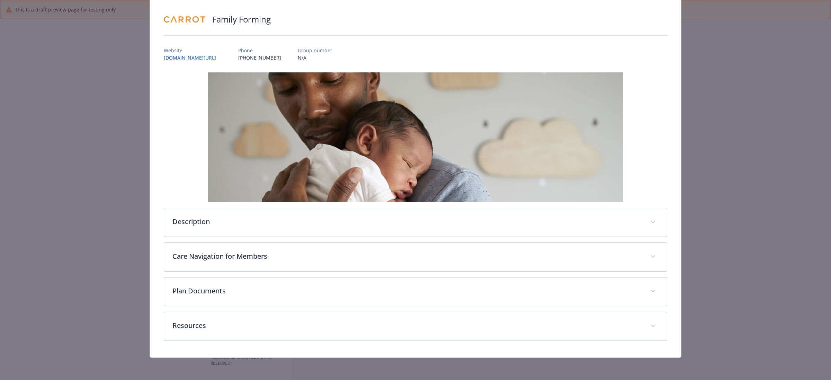
click at [499, 310] on div "Description Carrot provides high-quality fertility care that supports all paths…" at bounding box center [415, 206] width 503 height 268
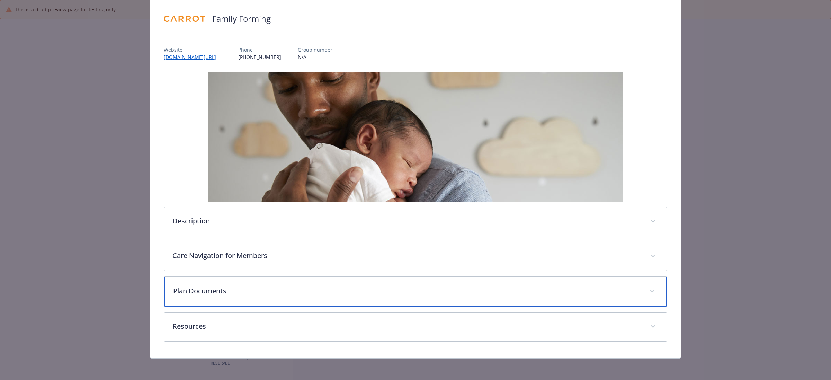
click at [490, 289] on p "Plan Documents" at bounding box center [407, 291] width 468 height 10
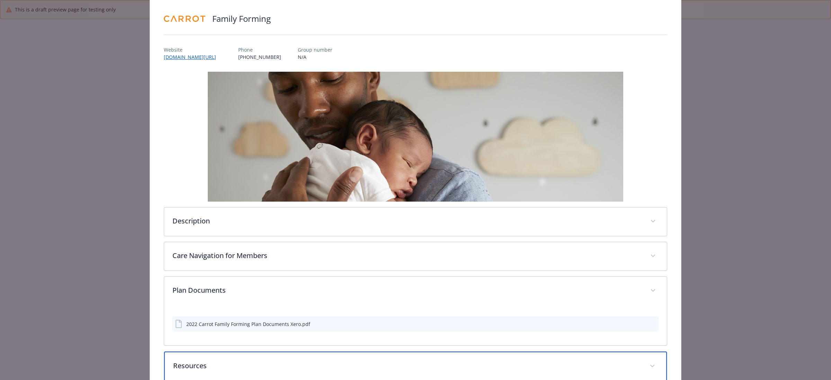
click at [449, 368] on p "Resources" at bounding box center [407, 365] width 468 height 10
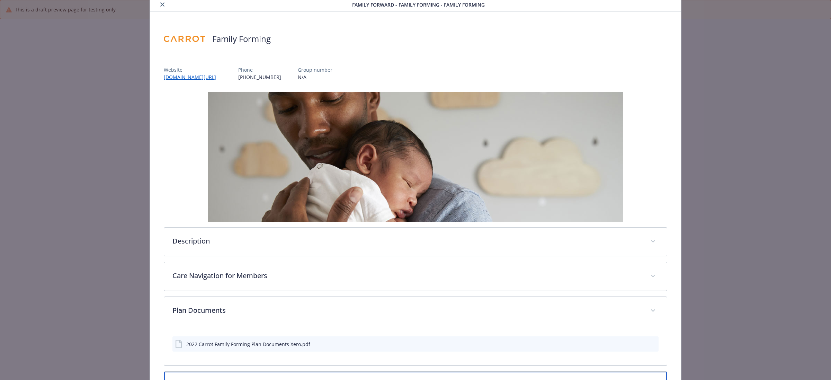
scroll to position [0, 0]
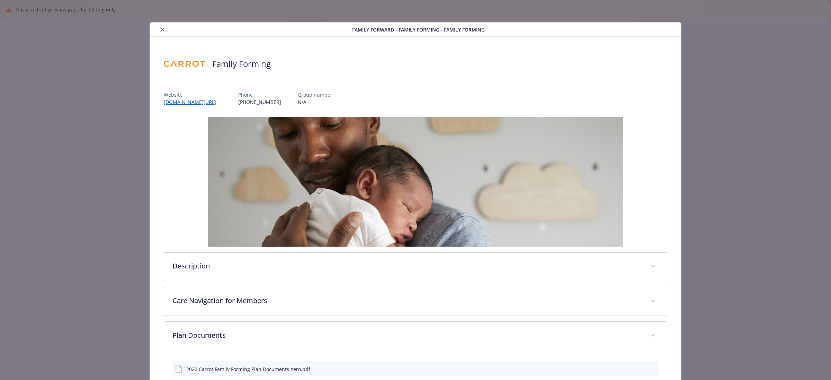
click at [162, 29] on icon "close" at bounding box center [162, 29] width 4 height 4
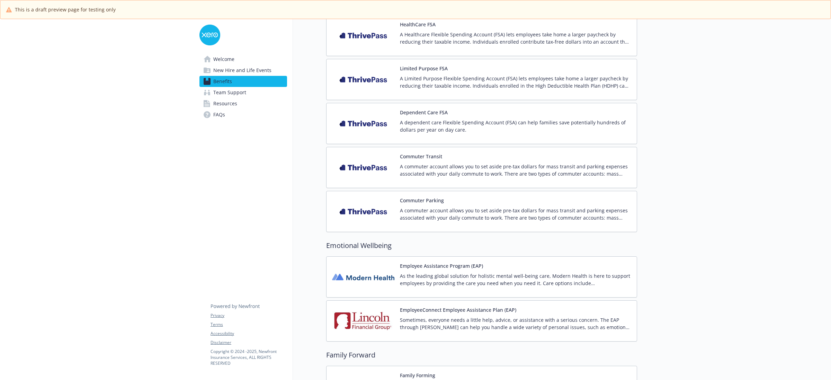
click at [226, 102] on span "Resources" at bounding box center [225, 103] width 24 height 11
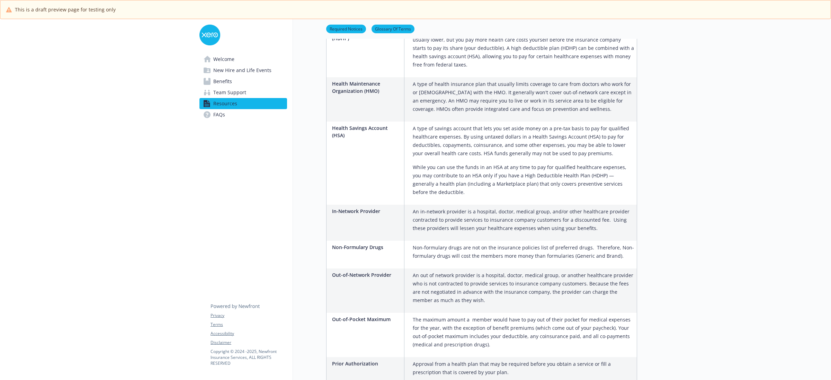
click at [219, 118] on span "FAQs" at bounding box center [219, 114] width 12 height 11
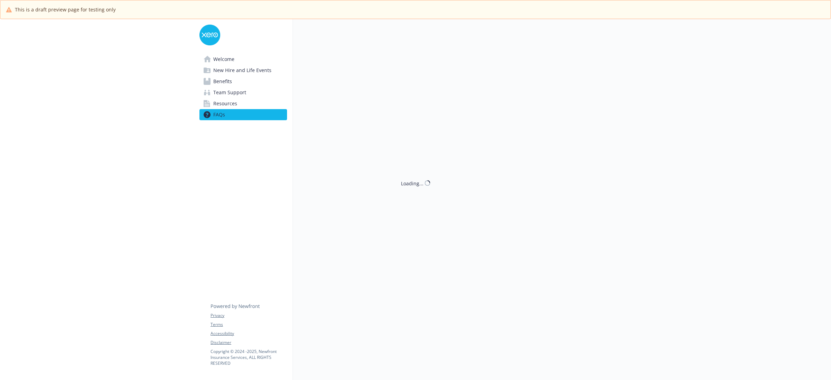
click at [234, 92] on span "Team Support" at bounding box center [229, 92] width 33 height 11
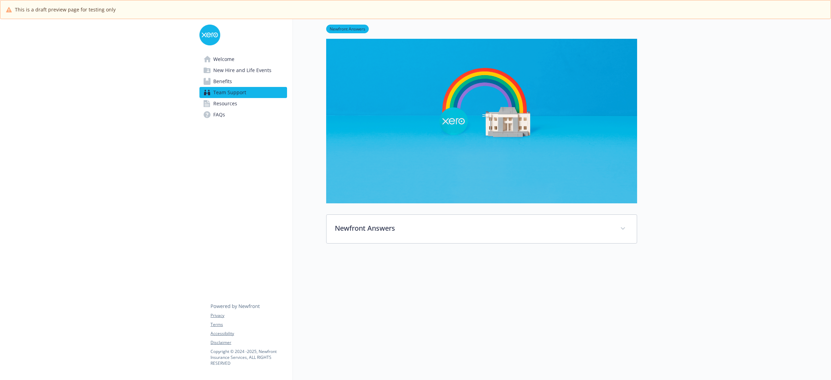
click at [229, 81] on span "Benefits" at bounding box center [222, 81] width 19 height 11
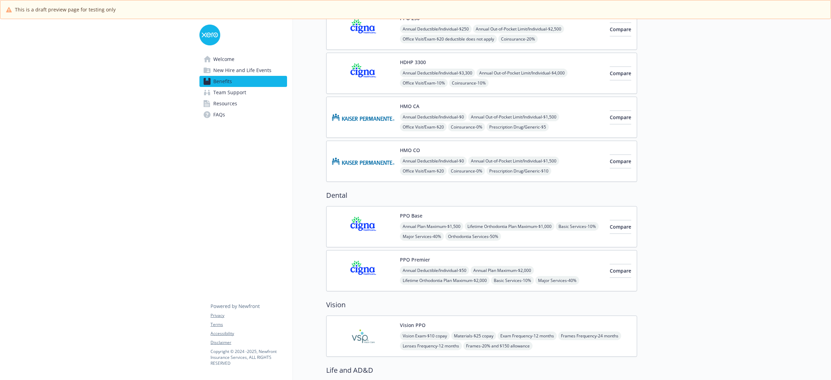
click at [233, 69] on span "New Hire and Life Events" at bounding box center [242, 70] width 58 height 11
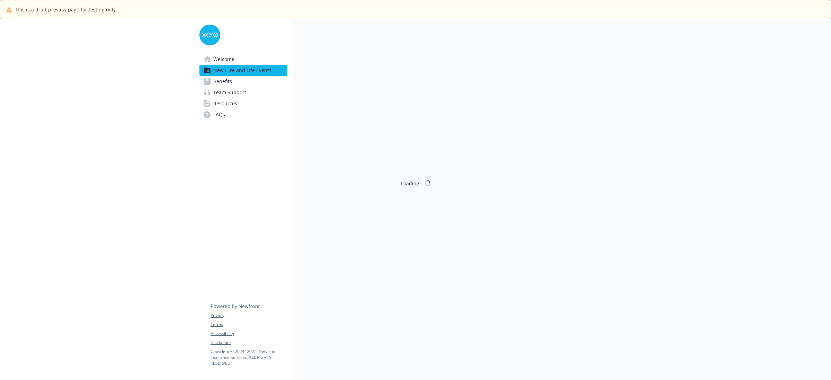
scroll to position [25, 0]
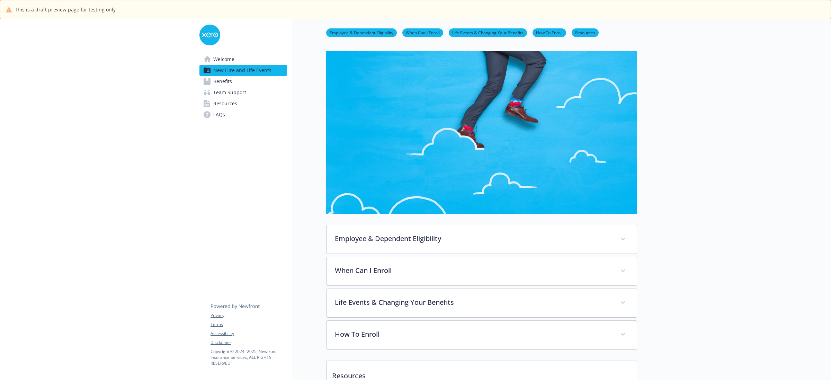
click at [229, 59] on span "Welcome" at bounding box center [223, 59] width 21 height 11
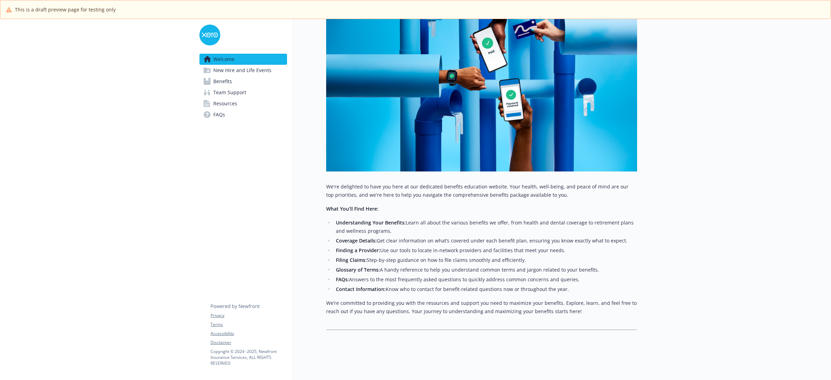
click at [258, 71] on span "New Hire and Life Events" at bounding box center [242, 70] width 58 height 11
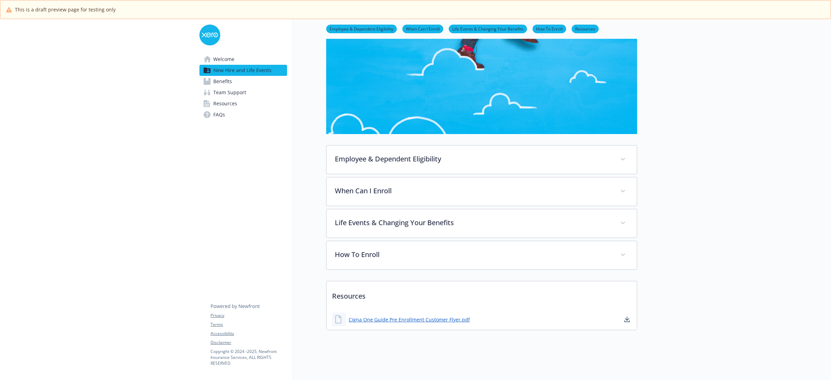
scroll to position [112, 0]
click at [229, 78] on span "Benefits" at bounding box center [222, 81] width 19 height 11
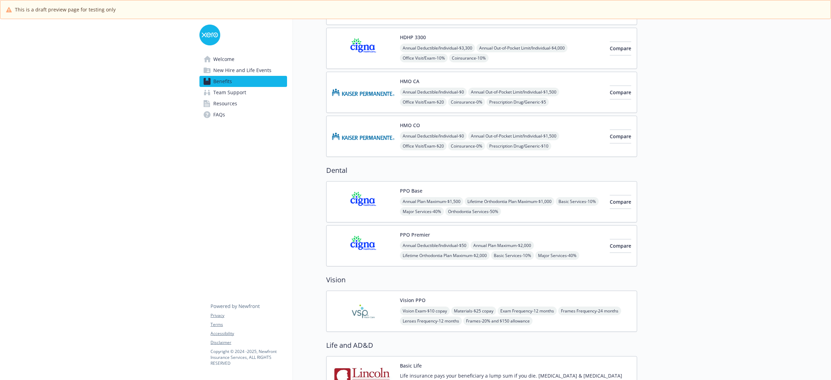
click at [228, 92] on span "Team Support" at bounding box center [229, 92] width 33 height 11
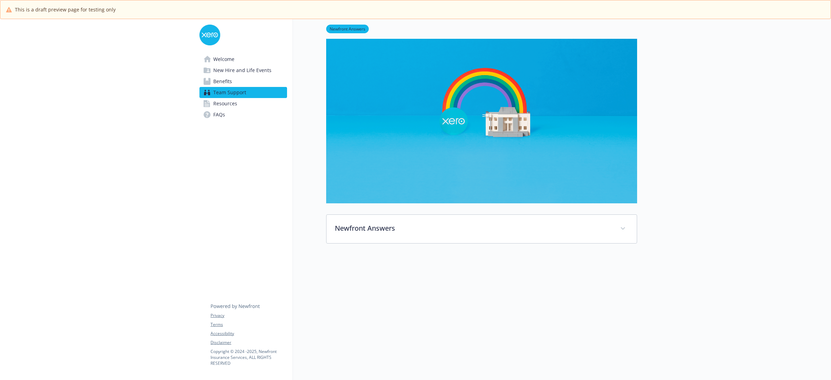
scroll to position [87, 0]
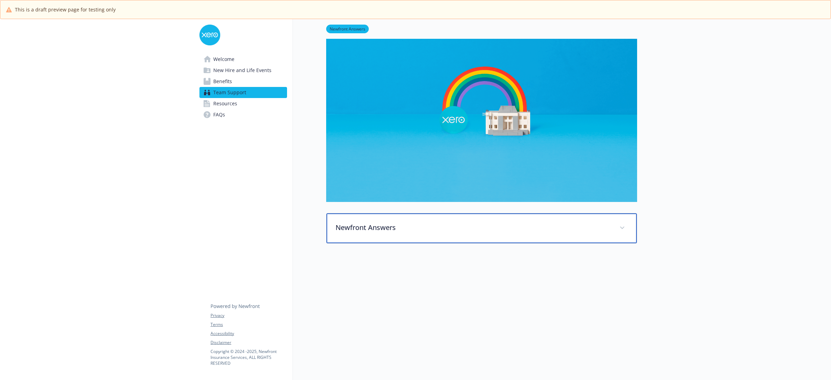
click at [595, 223] on p "Newfront Answers" at bounding box center [473, 227] width 276 height 10
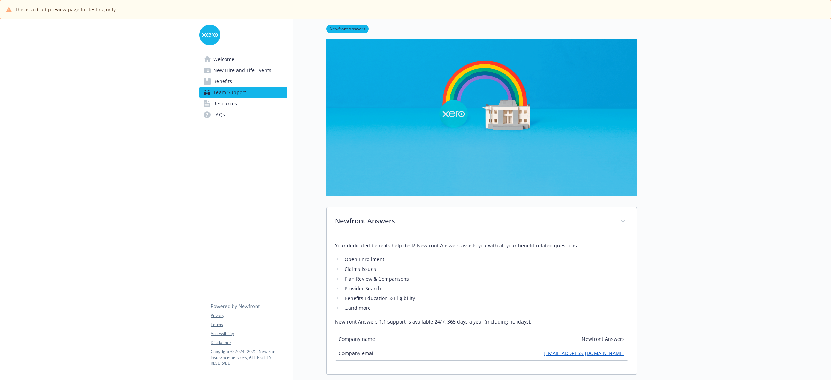
click at [223, 112] on span "FAQs" at bounding box center [219, 114] width 12 height 11
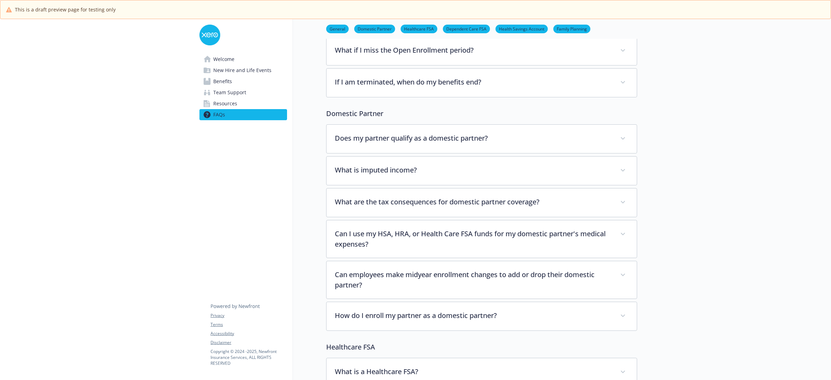
click at [223, 104] on span "Resources" at bounding box center [225, 103] width 24 height 11
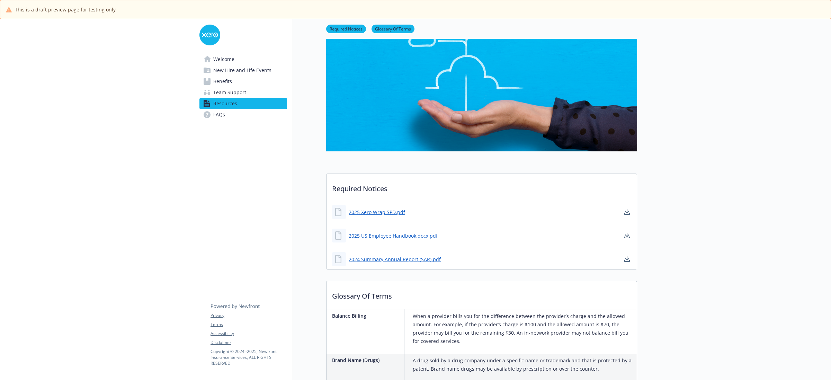
click at [224, 91] on span "Team Support" at bounding box center [229, 92] width 33 height 11
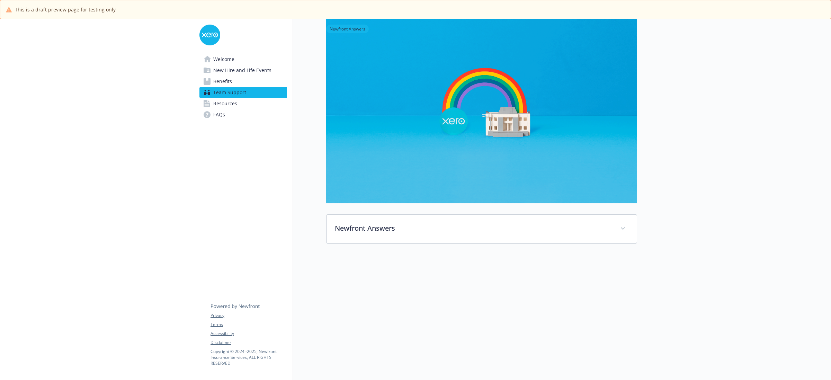
scroll to position [87, 0]
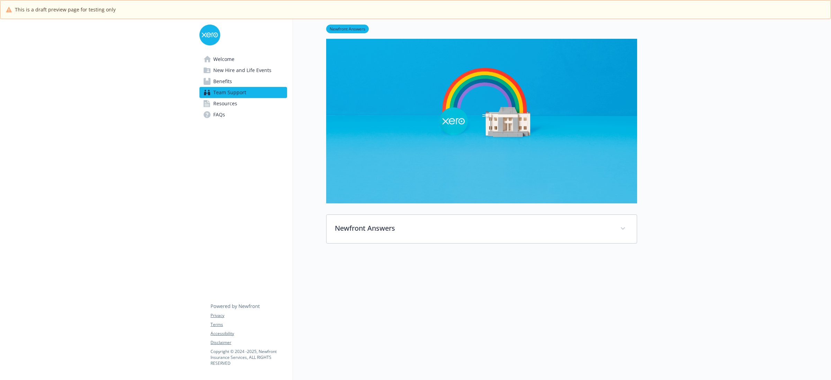
click at [223, 80] on span "Benefits" at bounding box center [222, 81] width 19 height 11
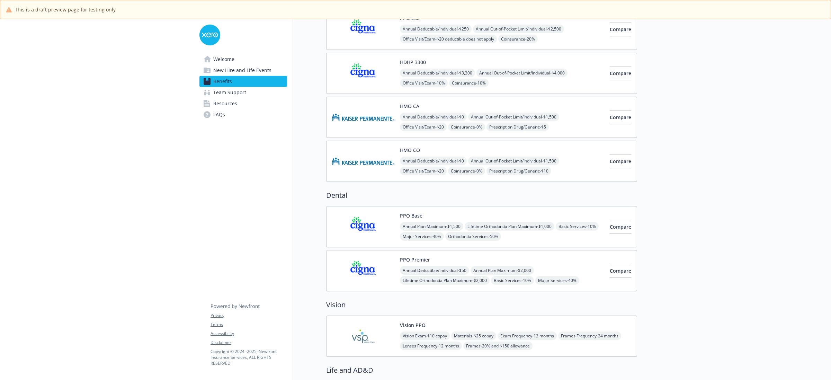
click at [226, 70] on span "New Hire and Life Events" at bounding box center [242, 70] width 58 height 11
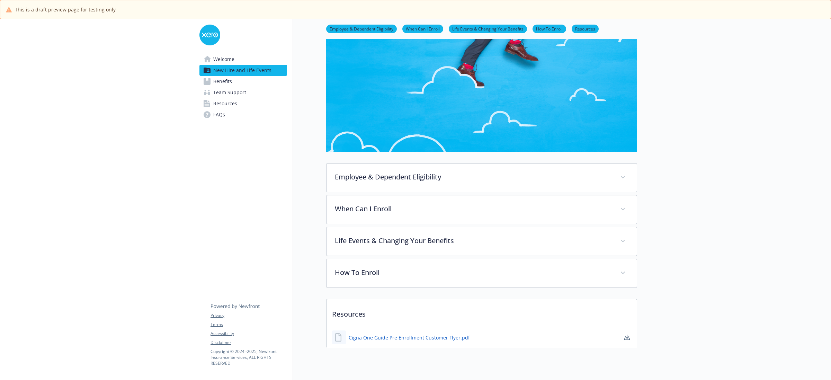
click at [227, 60] on span "Welcome" at bounding box center [223, 59] width 21 height 11
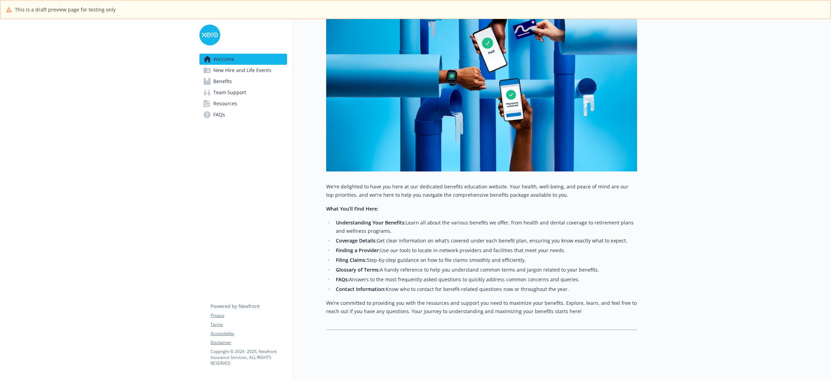
click at [257, 73] on span "New Hire and Life Events" at bounding box center [242, 70] width 58 height 11
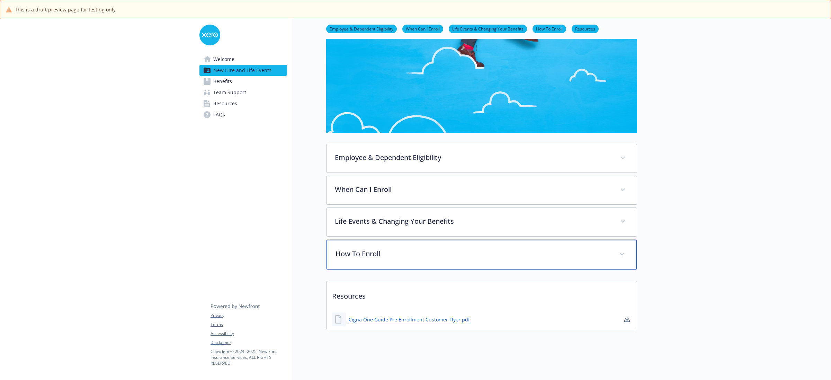
click at [413, 260] on div "How To Enroll" at bounding box center [481, 255] width 310 height 30
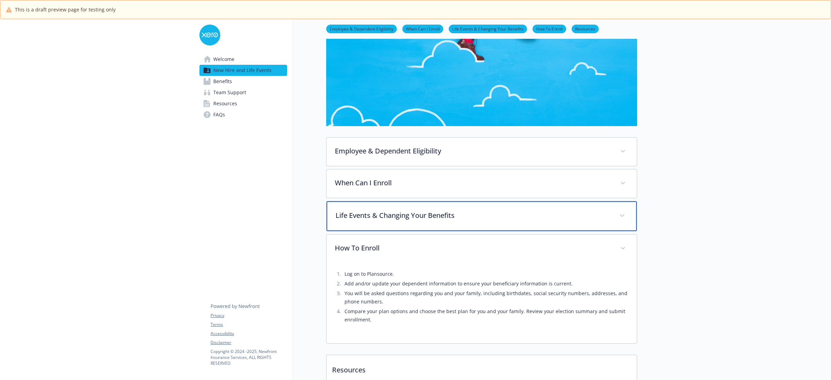
click at [418, 210] on div "Life Events & Changing Your Benefits" at bounding box center [481, 216] width 310 height 30
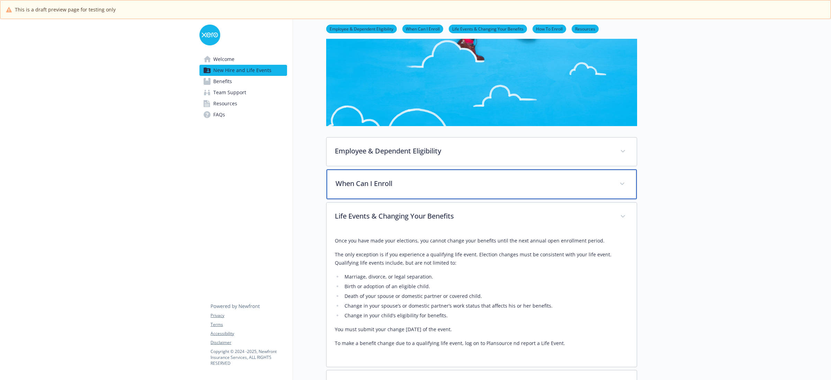
click at [415, 187] on p "When Can I Enroll" at bounding box center [473, 183] width 276 height 10
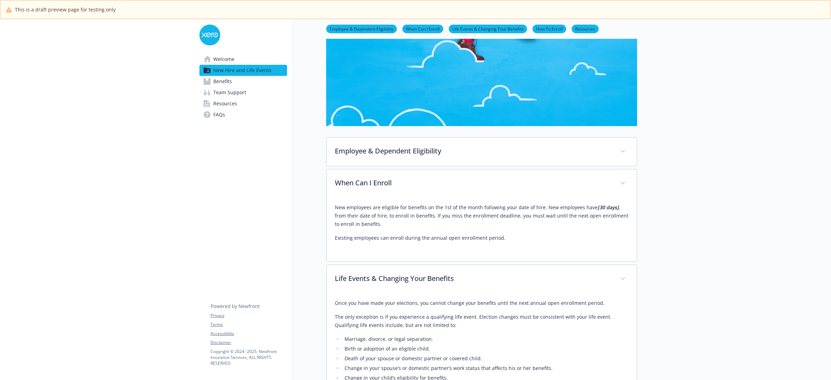
click at [242, 82] on link "Benefits" at bounding box center [243, 81] width 88 height 11
